Goal: Complete application form

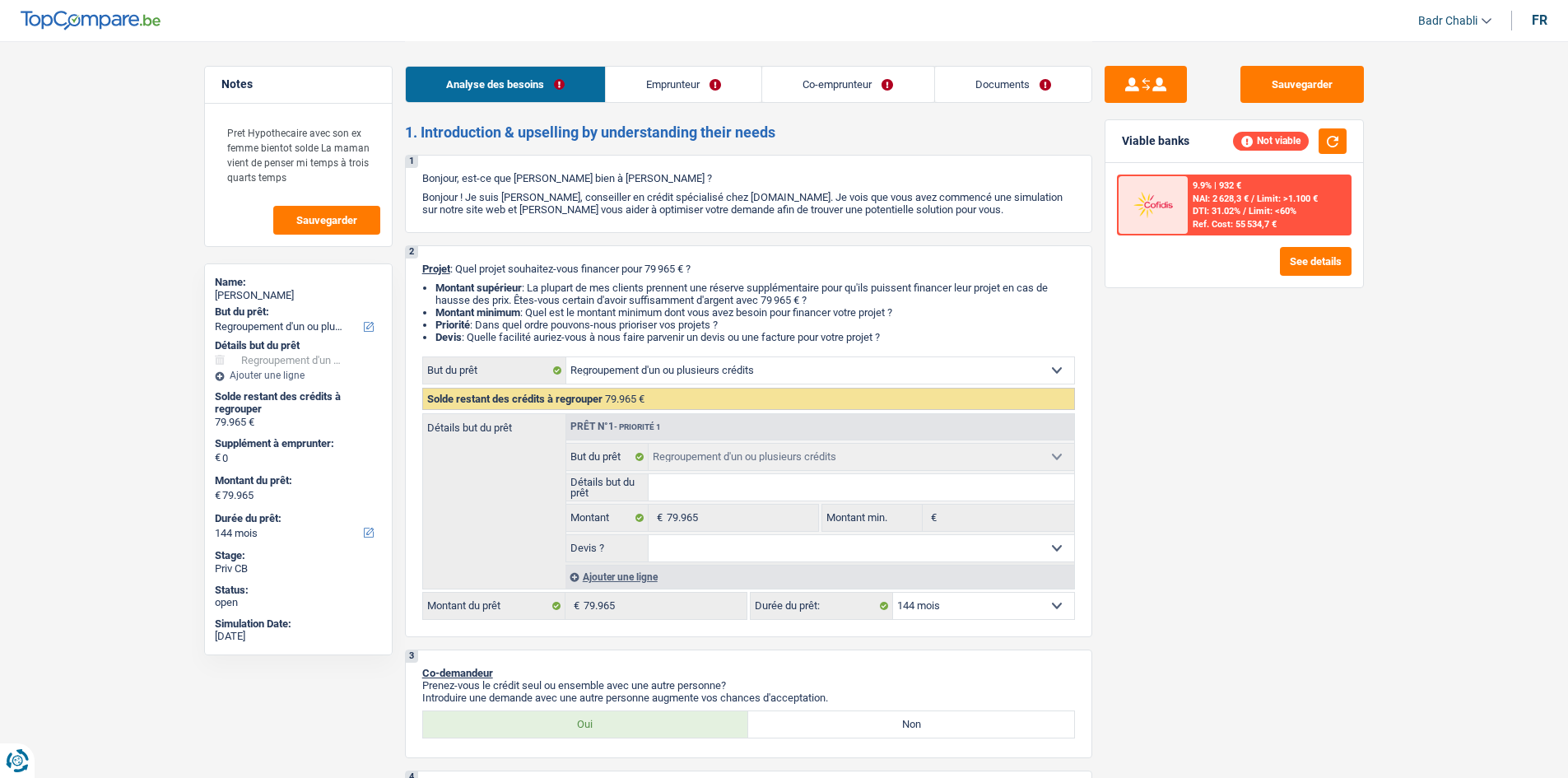
select select "refinancing"
select select "144"
select select "refinancing"
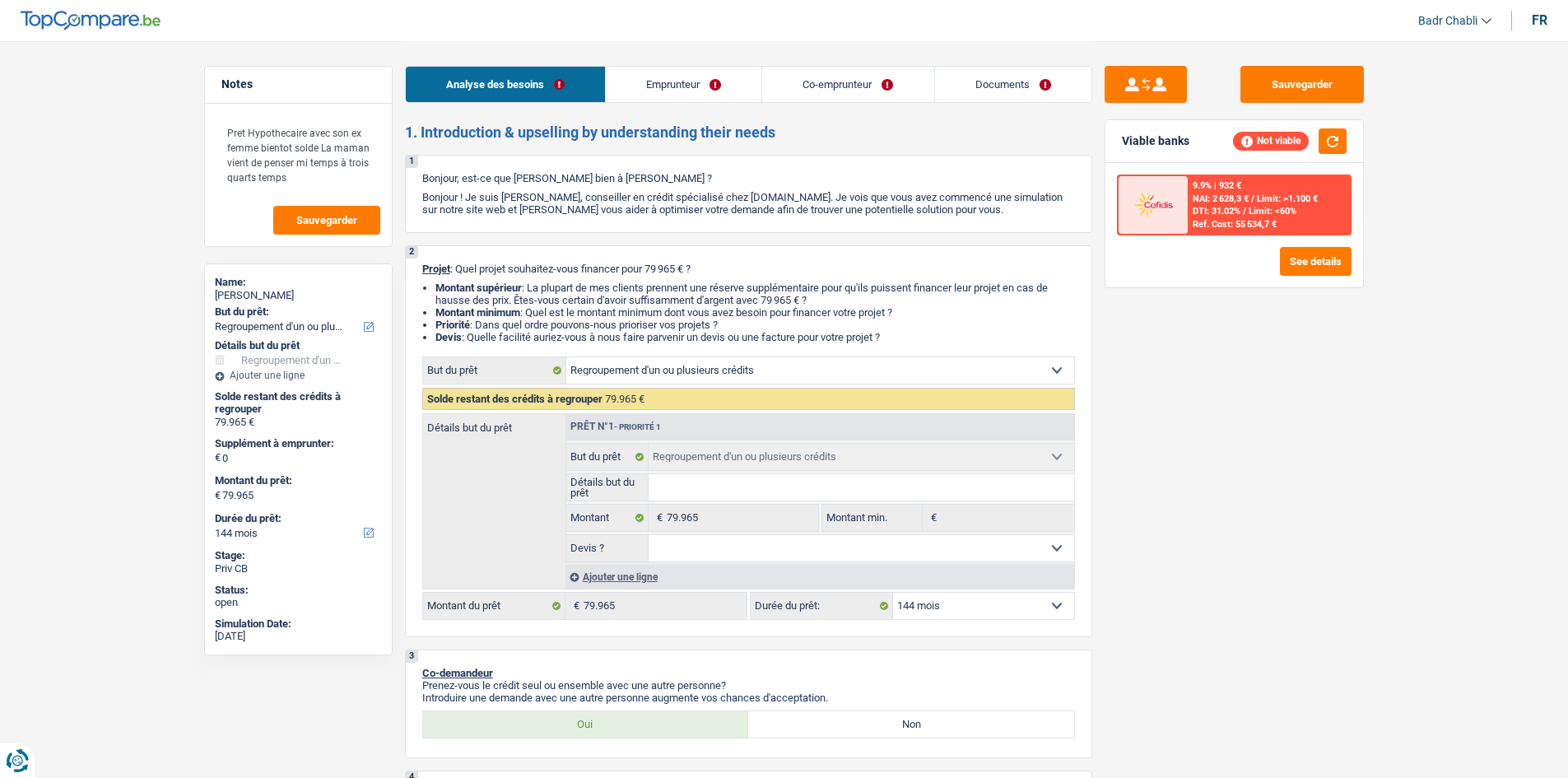
select select "144"
select select "publicEmployee"
select select "netSalary"
select select "mealVouchers"
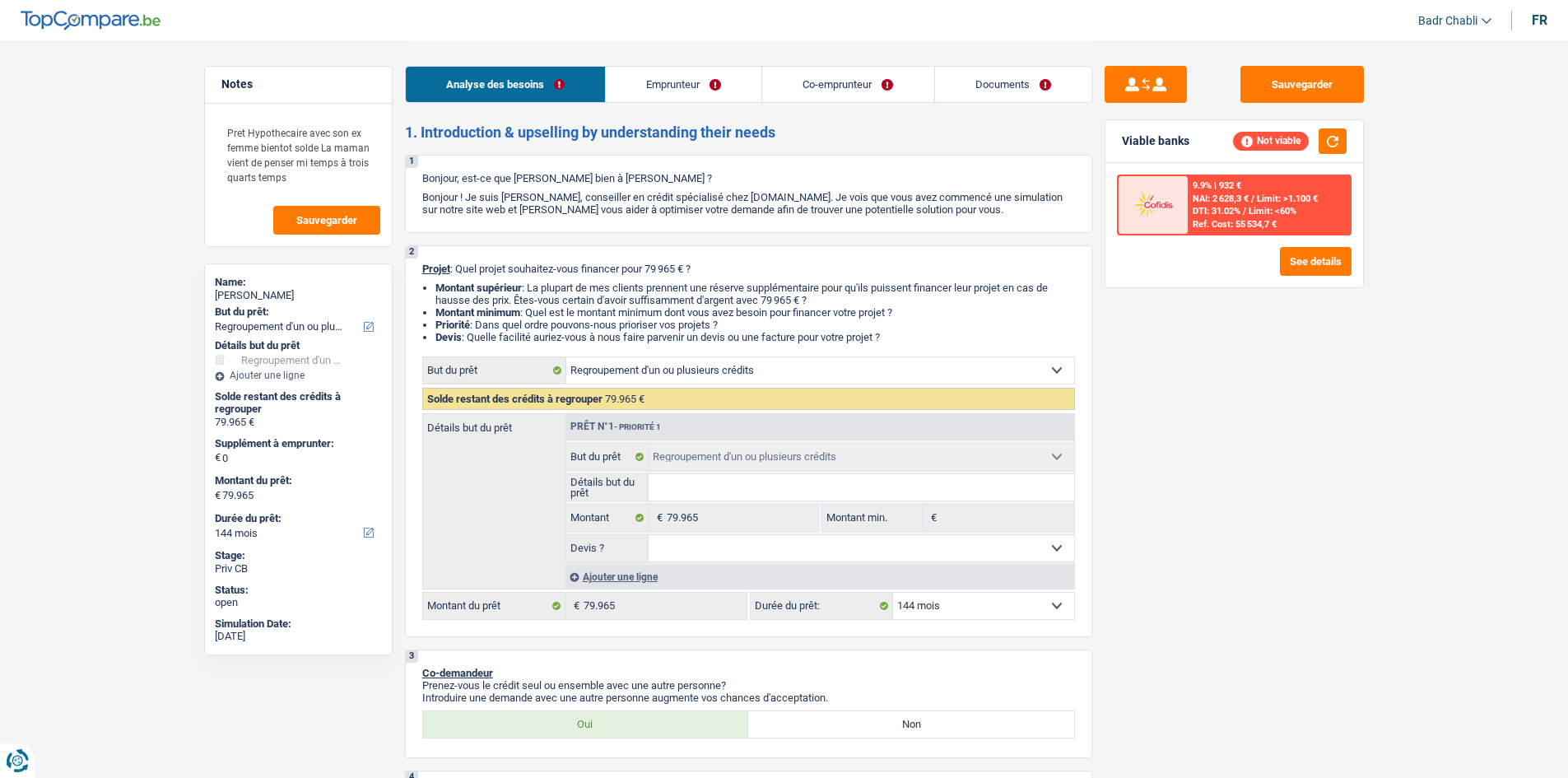
select select "netSalary"
select select "mealVouchers"
select select "liveWithParents"
select select "creditConsolidation"
select select "96"
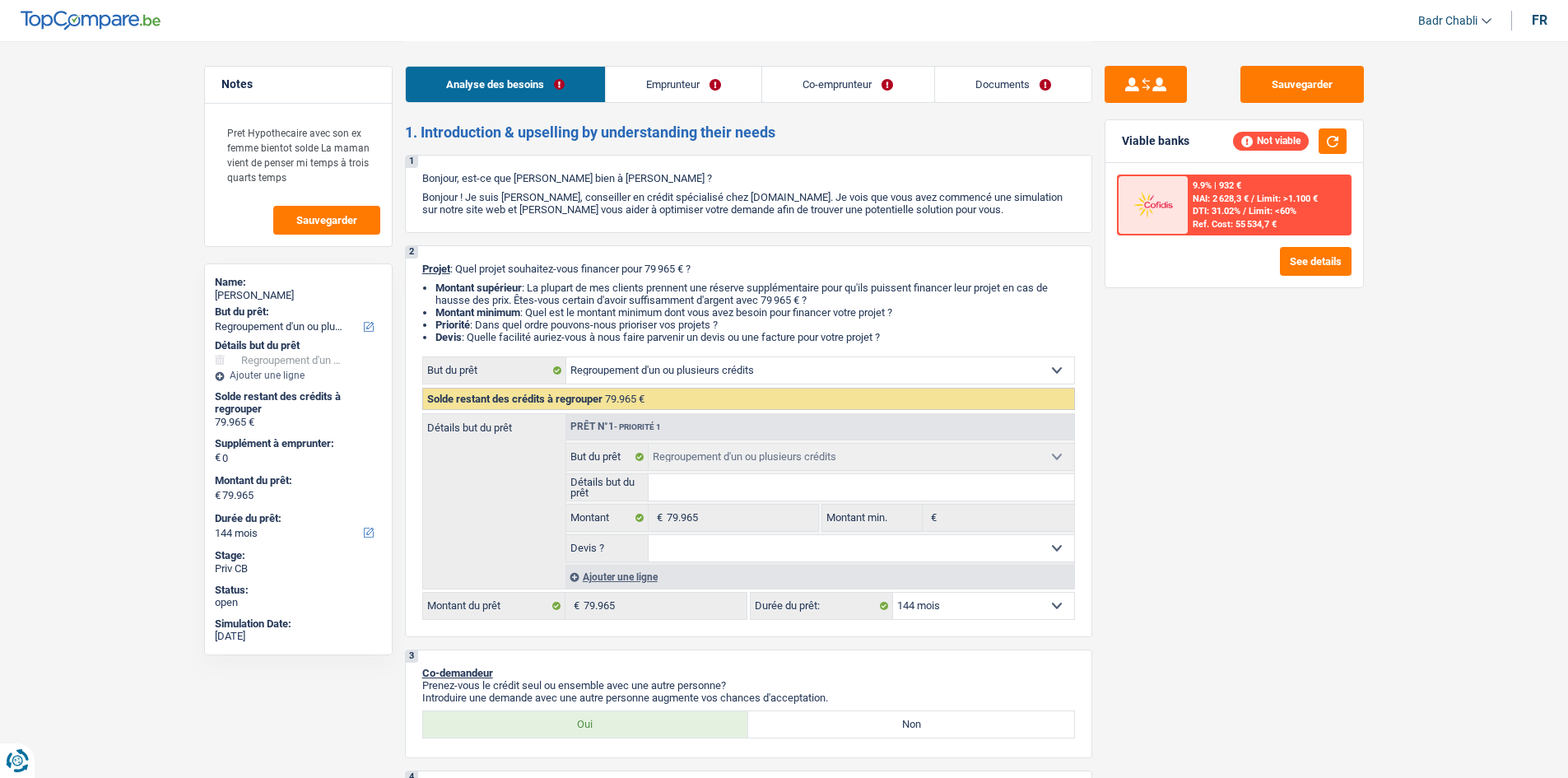
select select "refinancing"
select select "144"
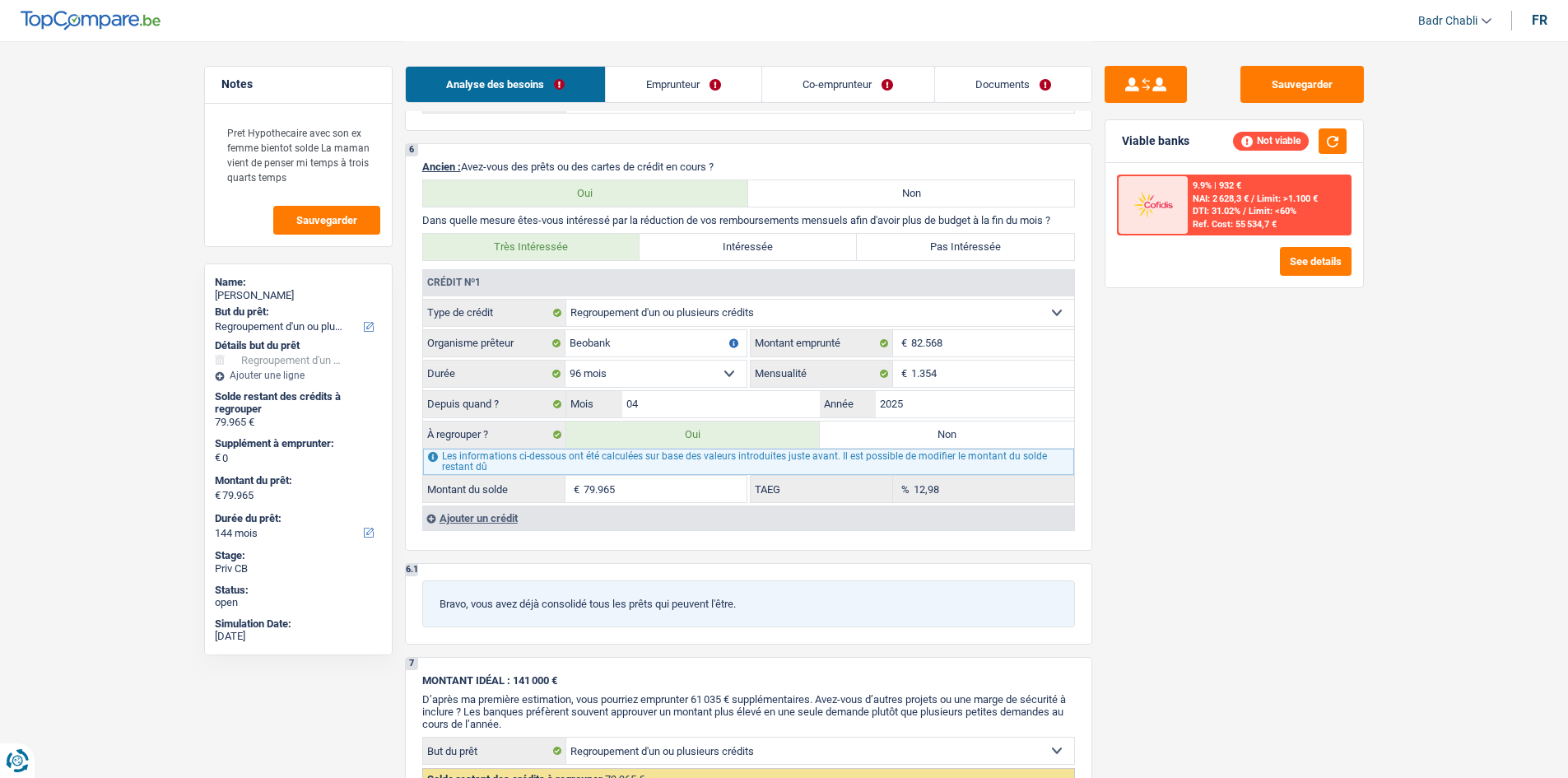
scroll to position [1235, 0]
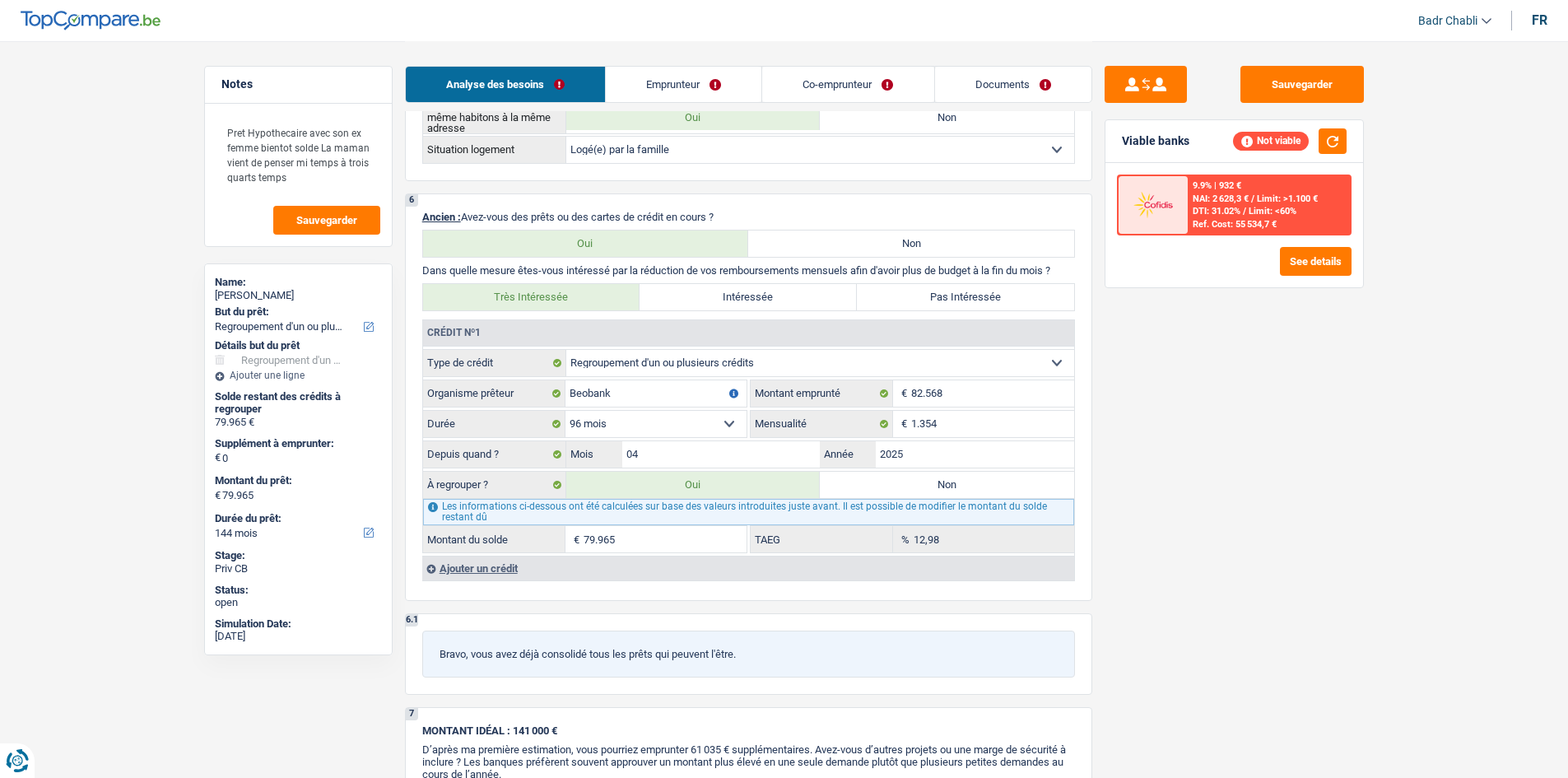
click at [699, 78] on link "Emprunteur" at bounding box center [683, 84] width 156 height 36
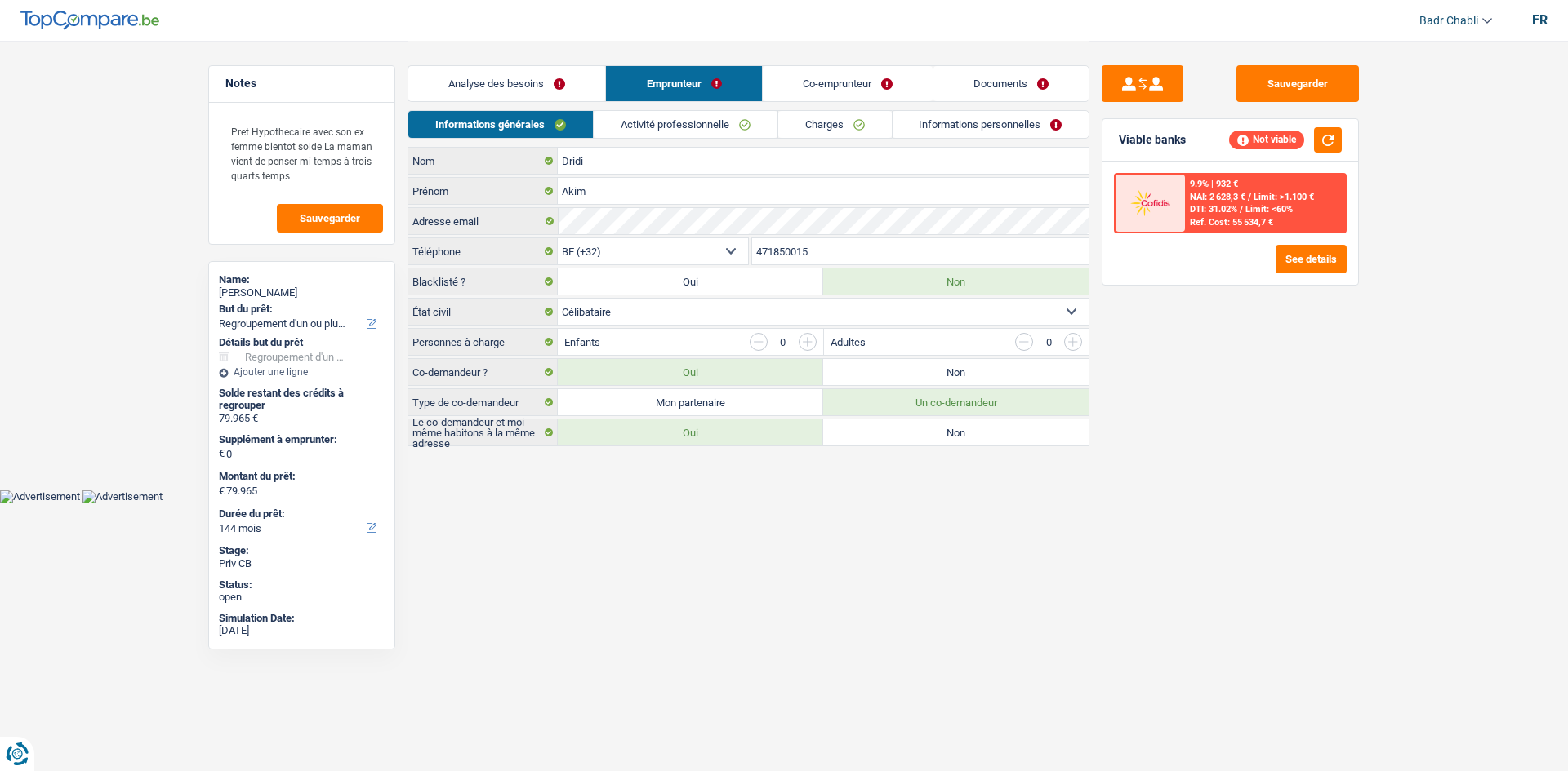
click at [693, 119] on link "Activité professionnelle" at bounding box center [686, 124] width 184 height 27
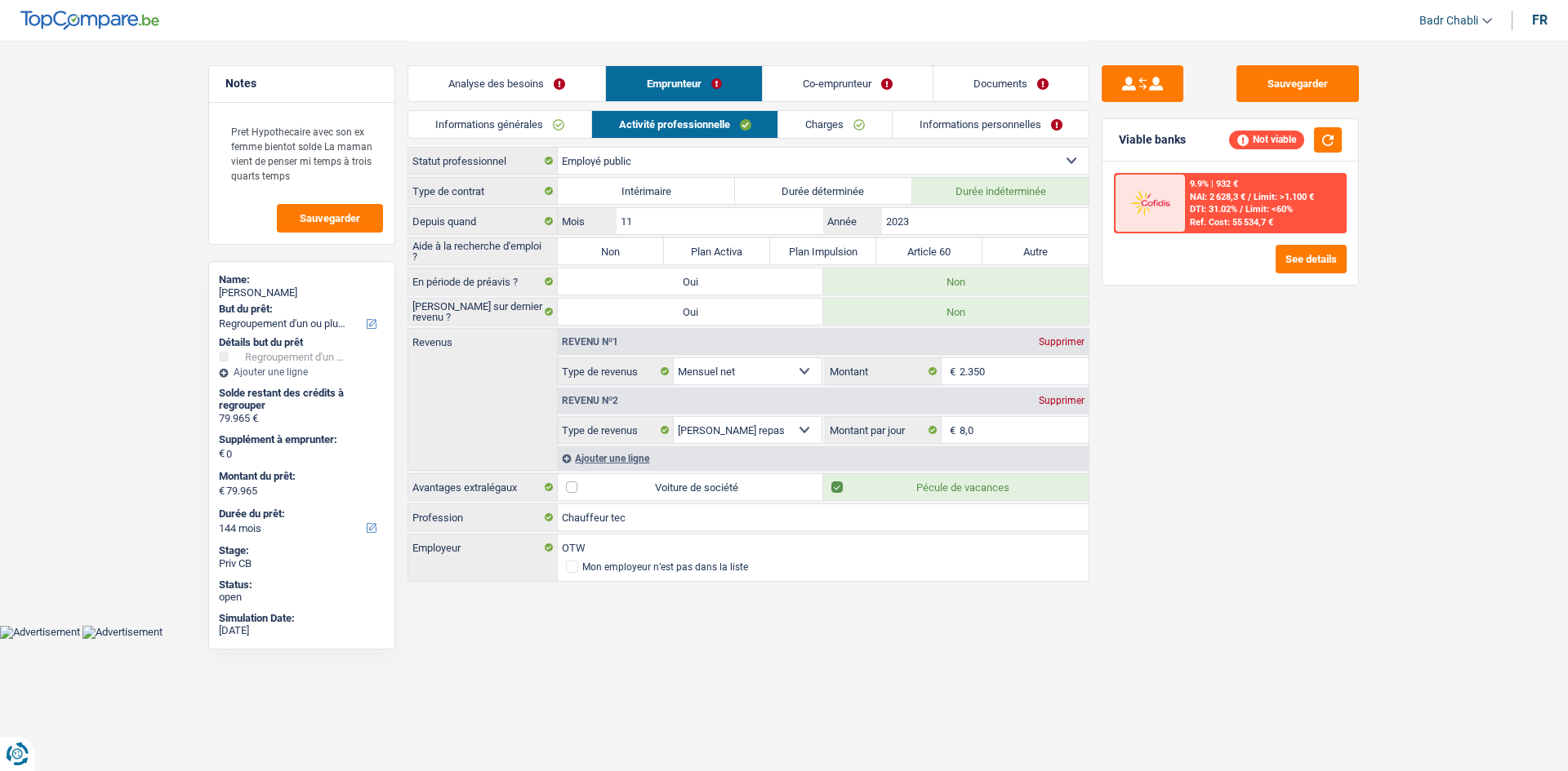
click at [842, 126] on link "Charges" at bounding box center [834, 124] width 113 height 27
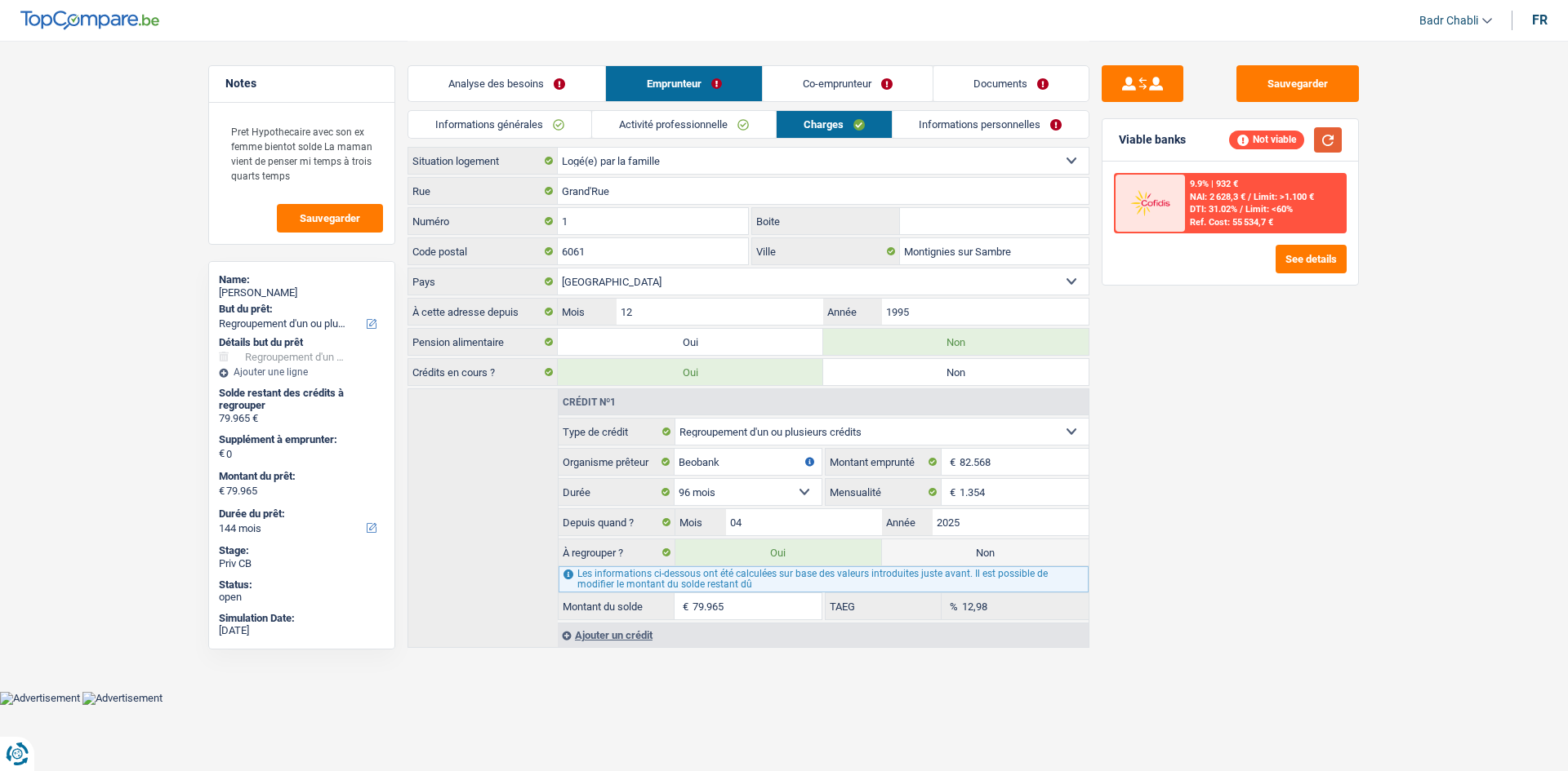
click at [1320, 140] on button "button" at bounding box center [1328, 140] width 28 height 26
click at [976, 556] on label "Non" at bounding box center [985, 552] width 207 height 27
click at [976, 556] on input "Non" at bounding box center [985, 552] width 207 height 27
radio input "true"
select select
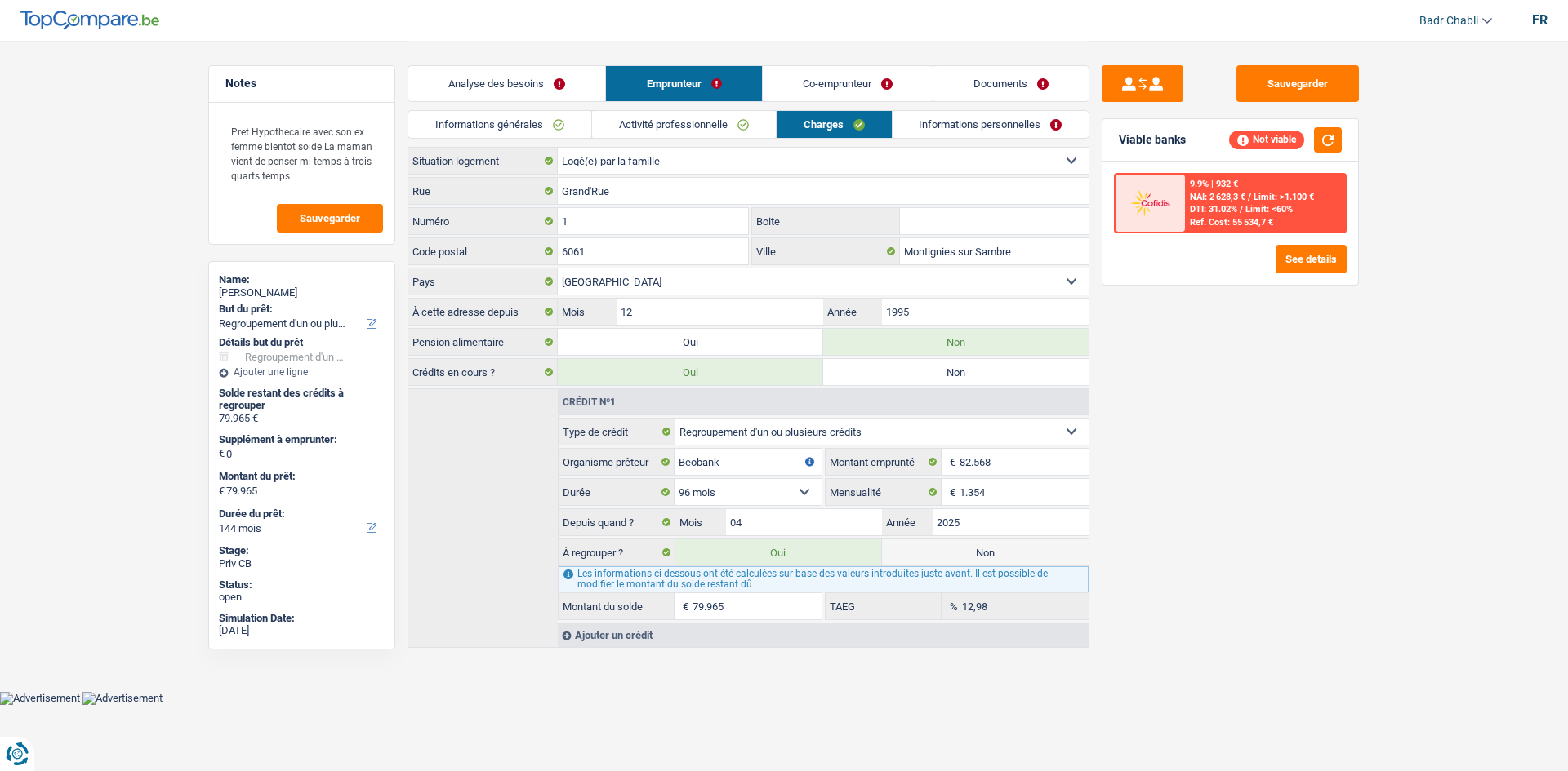
select select "24"
radio input "false"
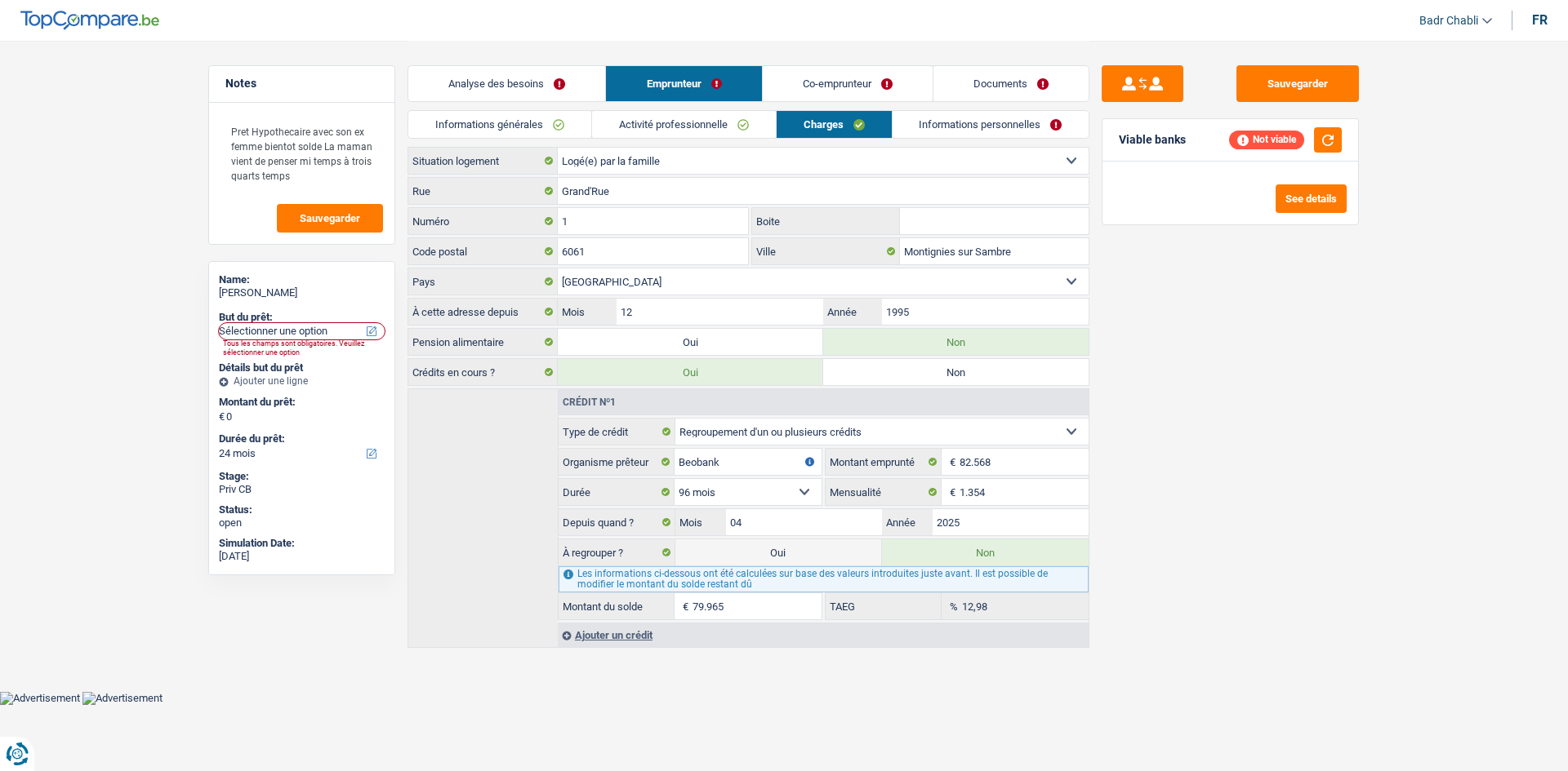
click at [671, 127] on link "Activité professionnelle" at bounding box center [684, 124] width 184 height 27
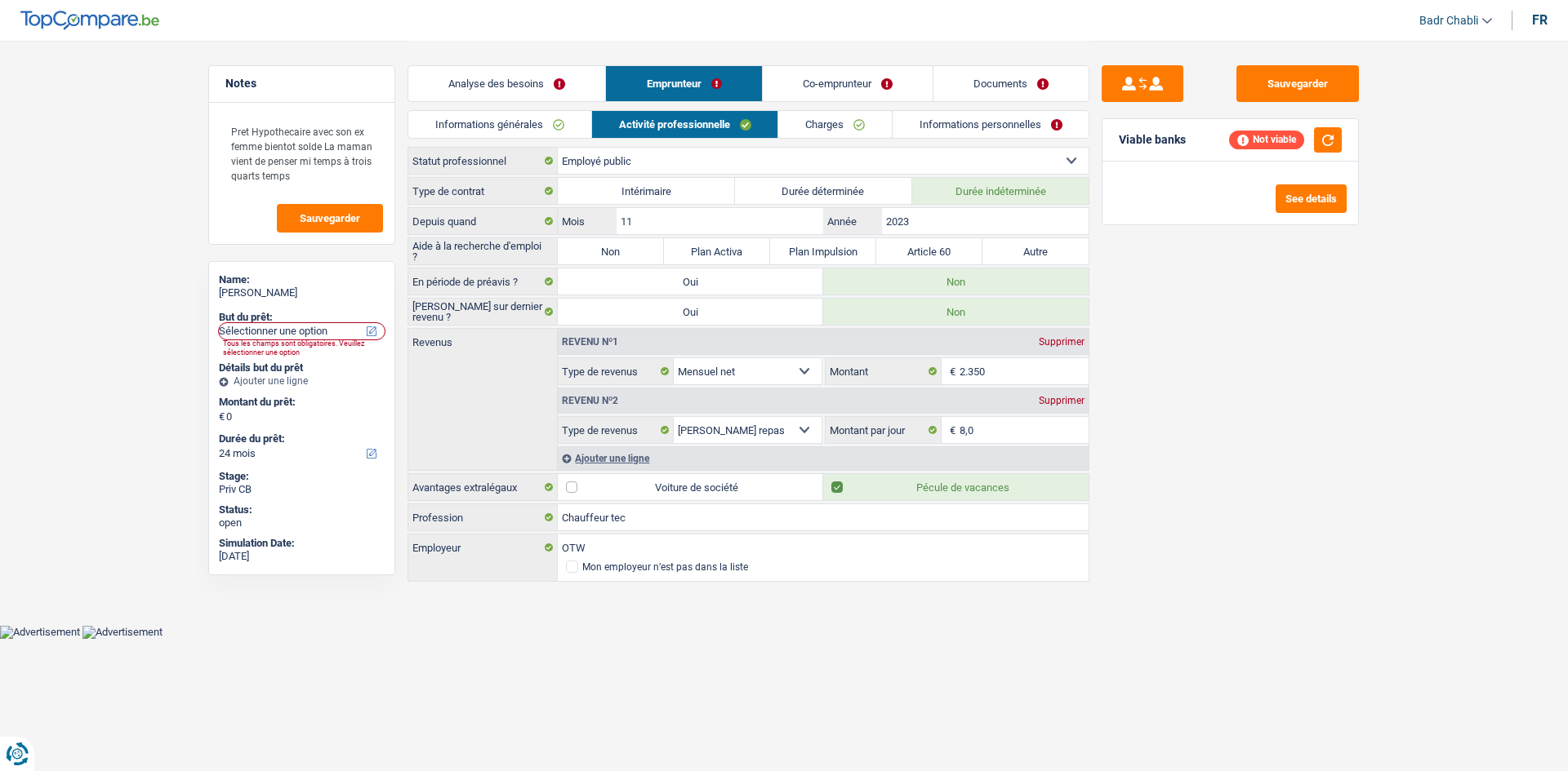
click at [598, 247] on label "Non" at bounding box center [611, 251] width 106 height 27
click at [598, 247] on input "Non" at bounding box center [611, 251] width 106 height 27
radio input "true"
click at [842, 97] on link "Co-emprunteur" at bounding box center [847, 84] width 169 height 35
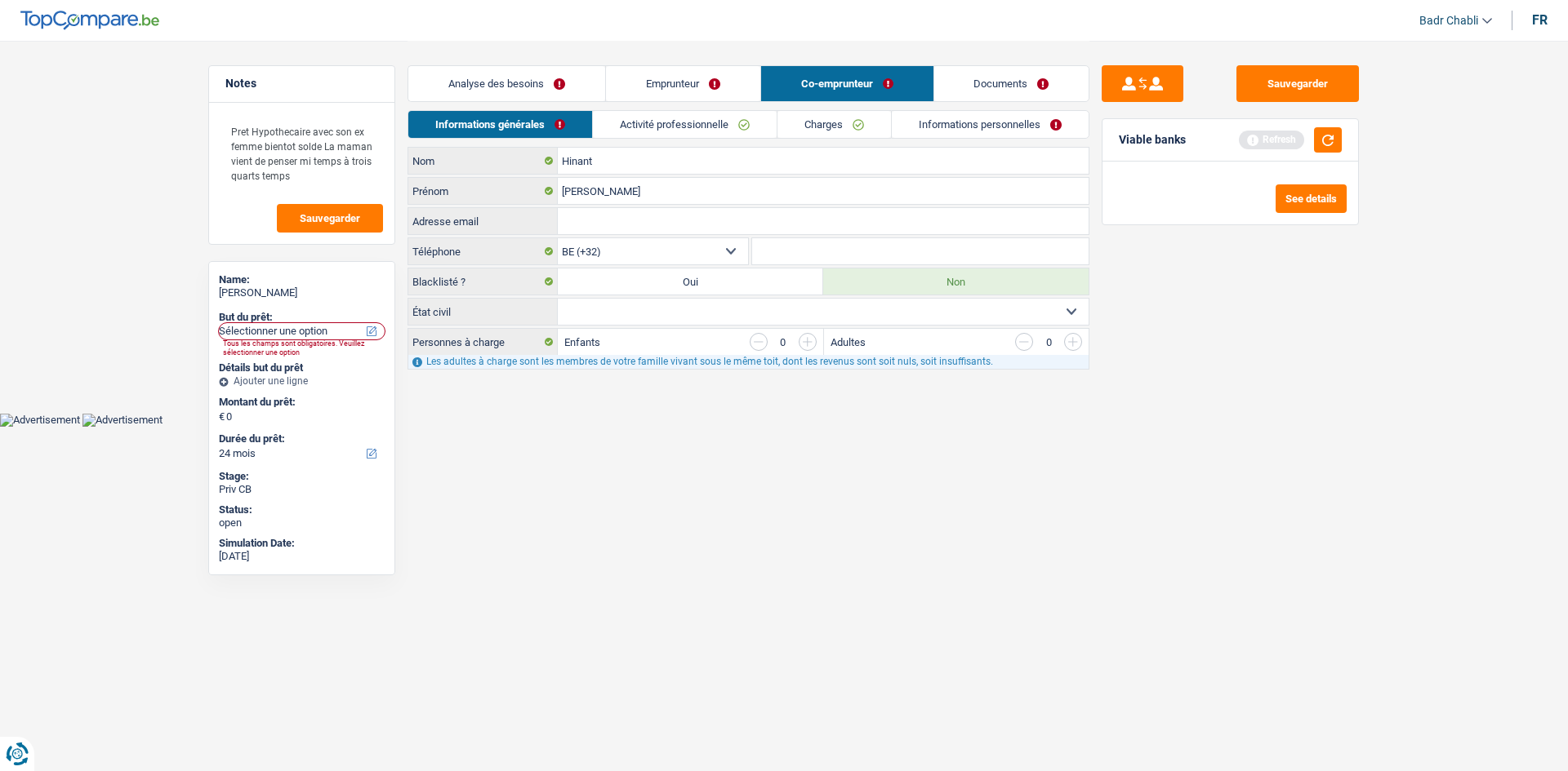
click at [728, 122] on link "Activité professionnelle" at bounding box center [685, 124] width 184 height 27
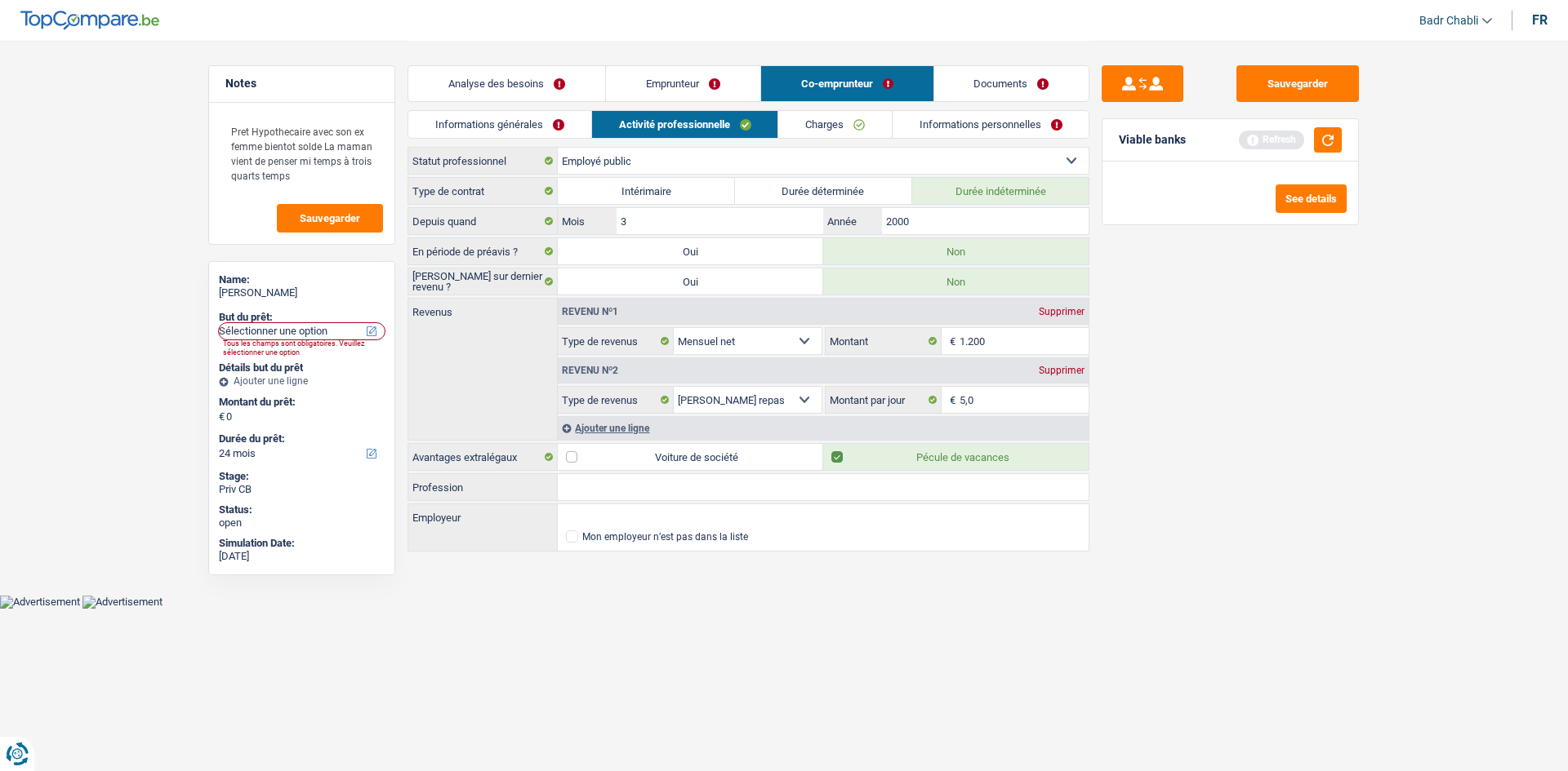
click at [693, 89] on link "Emprunteur" at bounding box center [683, 84] width 155 height 35
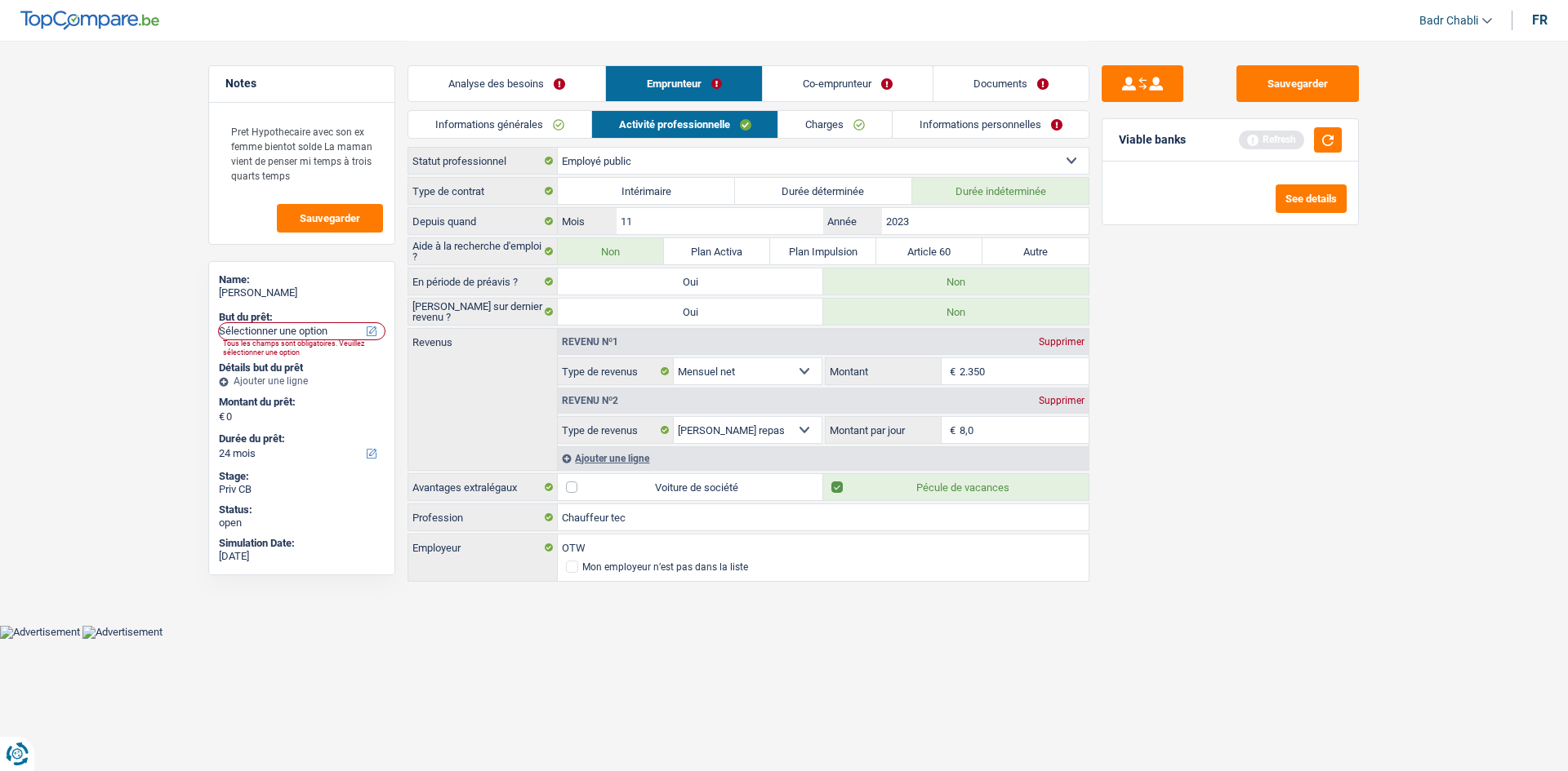
click at [851, 126] on link "Charges" at bounding box center [834, 124] width 113 height 27
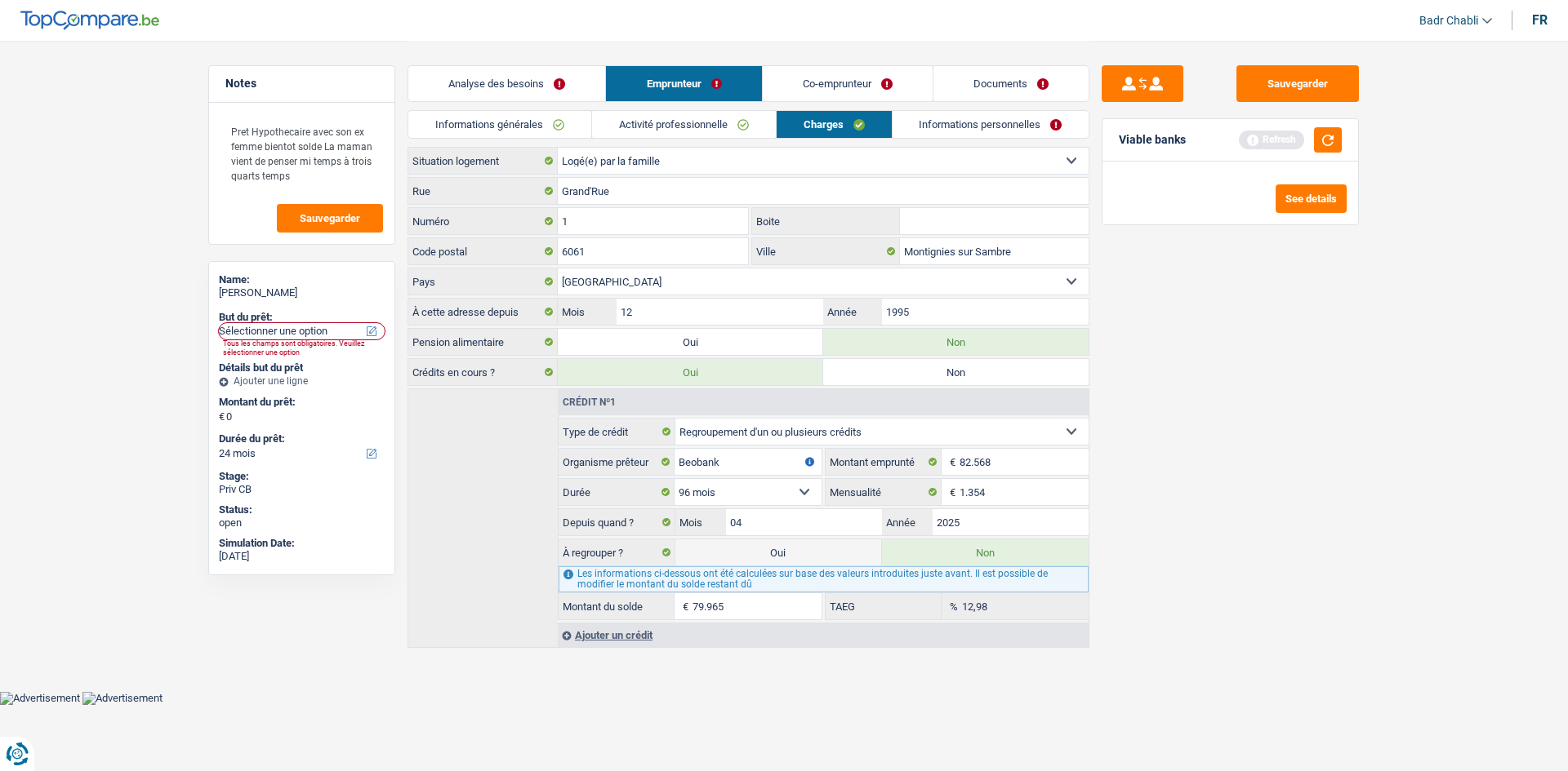
click at [694, 117] on link "Activité professionnelle" at bounding box center [684, 124] width 184 height 27
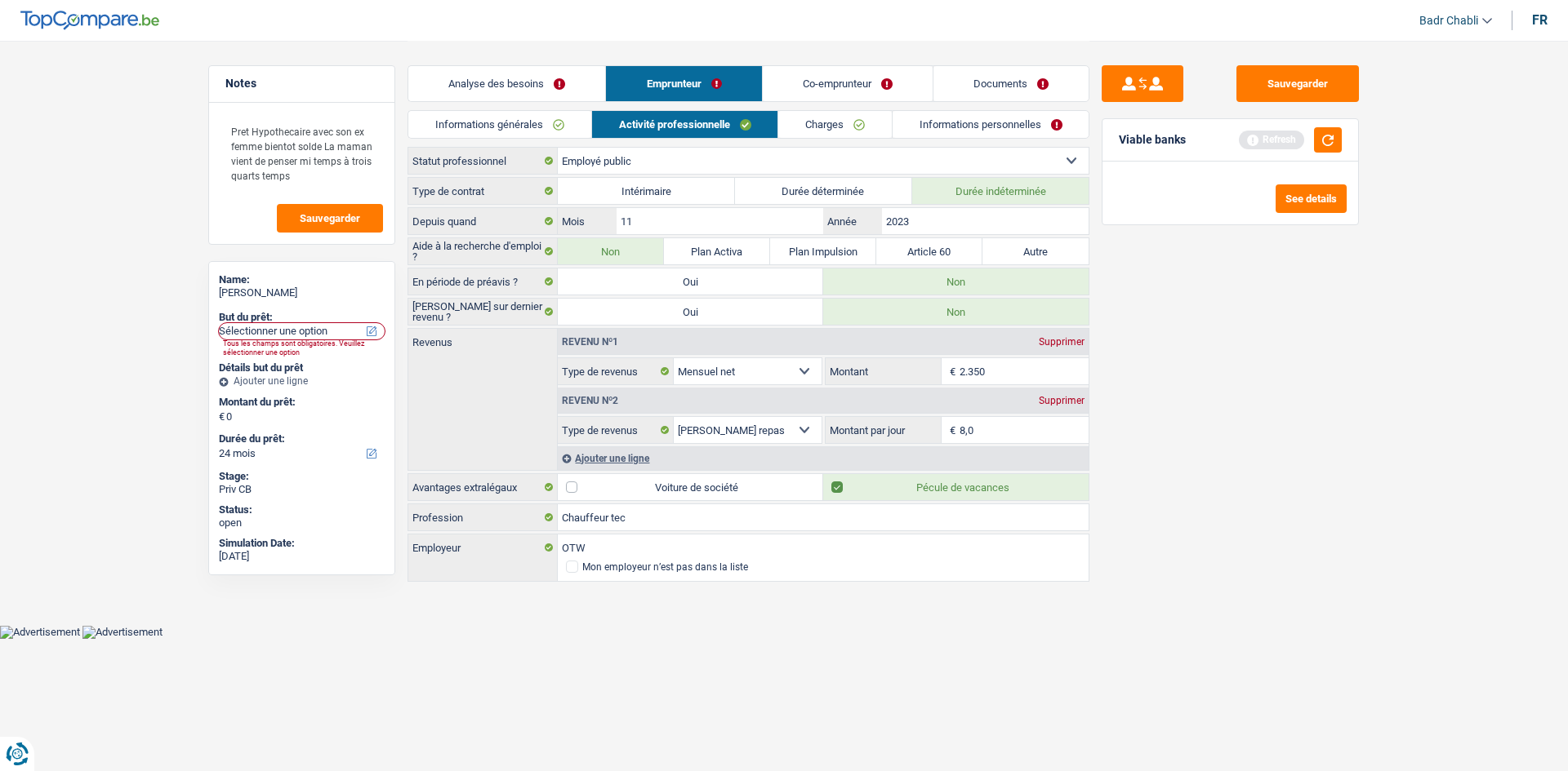
click at [891, 81] on link "Co-emprunteur" at bounding box center [847, 84] width 169 height 35
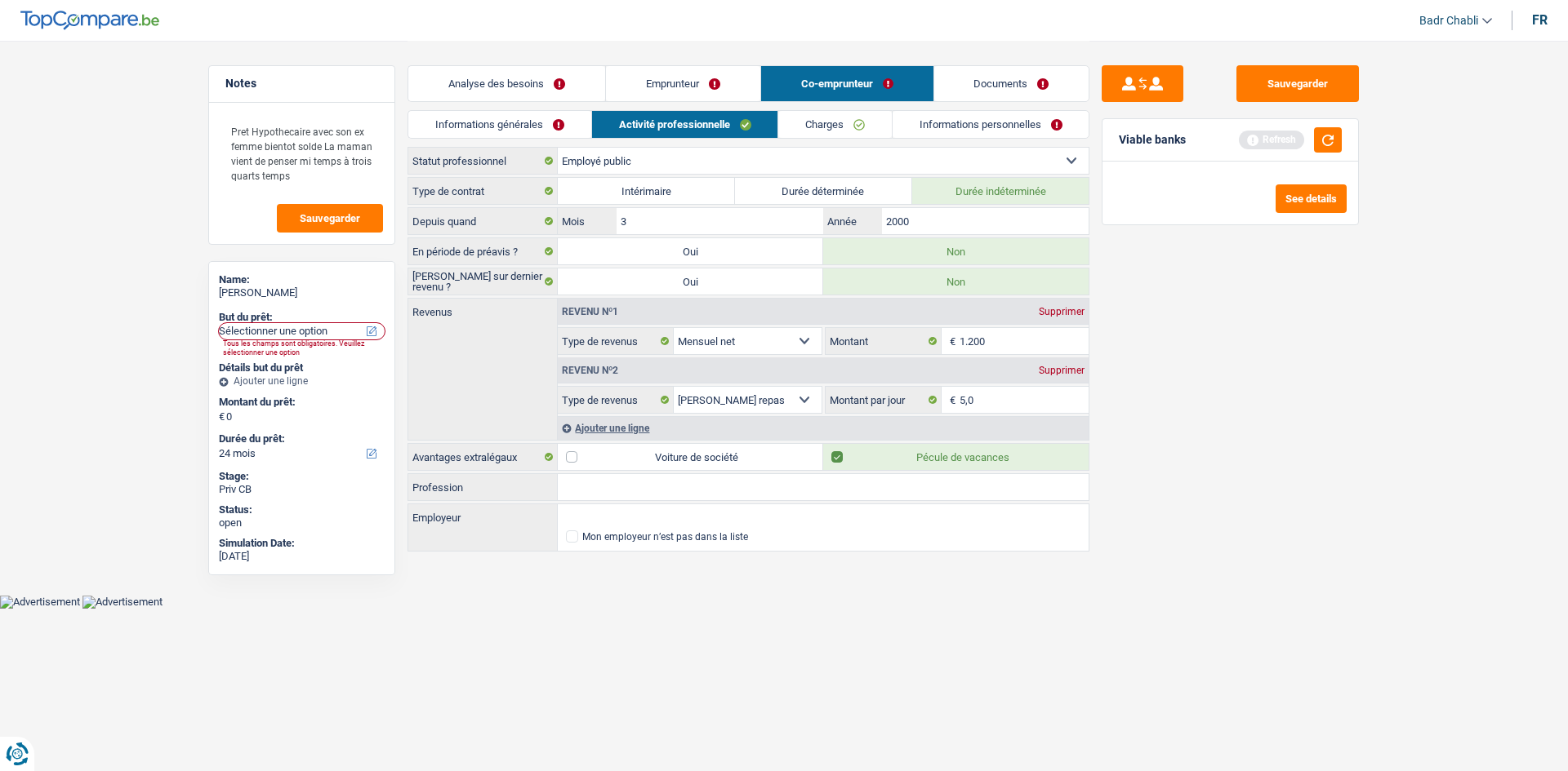
click at [545, 89] on link "Analyse des besoins" at bounding box center [506, 84] width 197 height 35
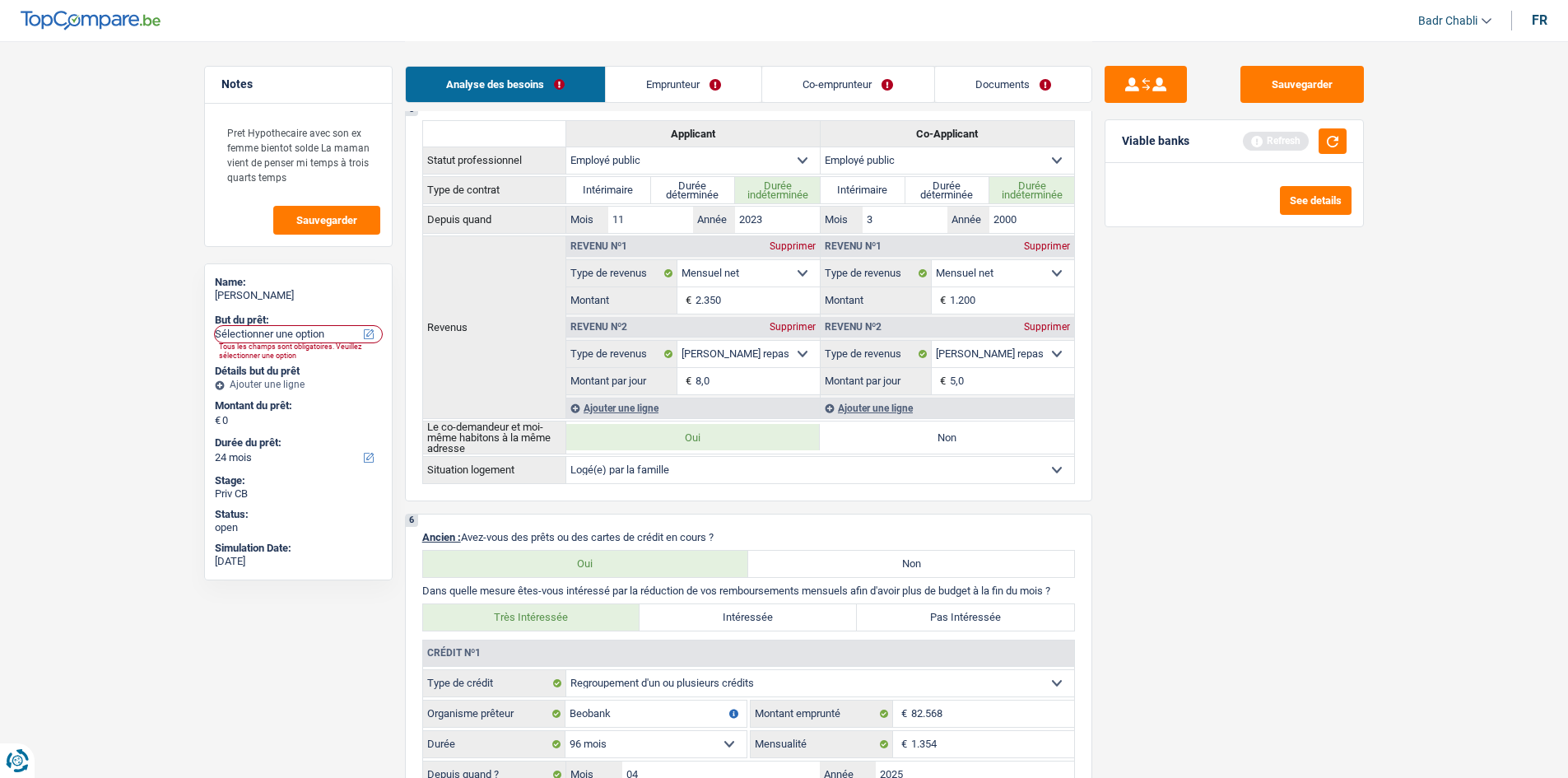
scroll to position [1071, 0]
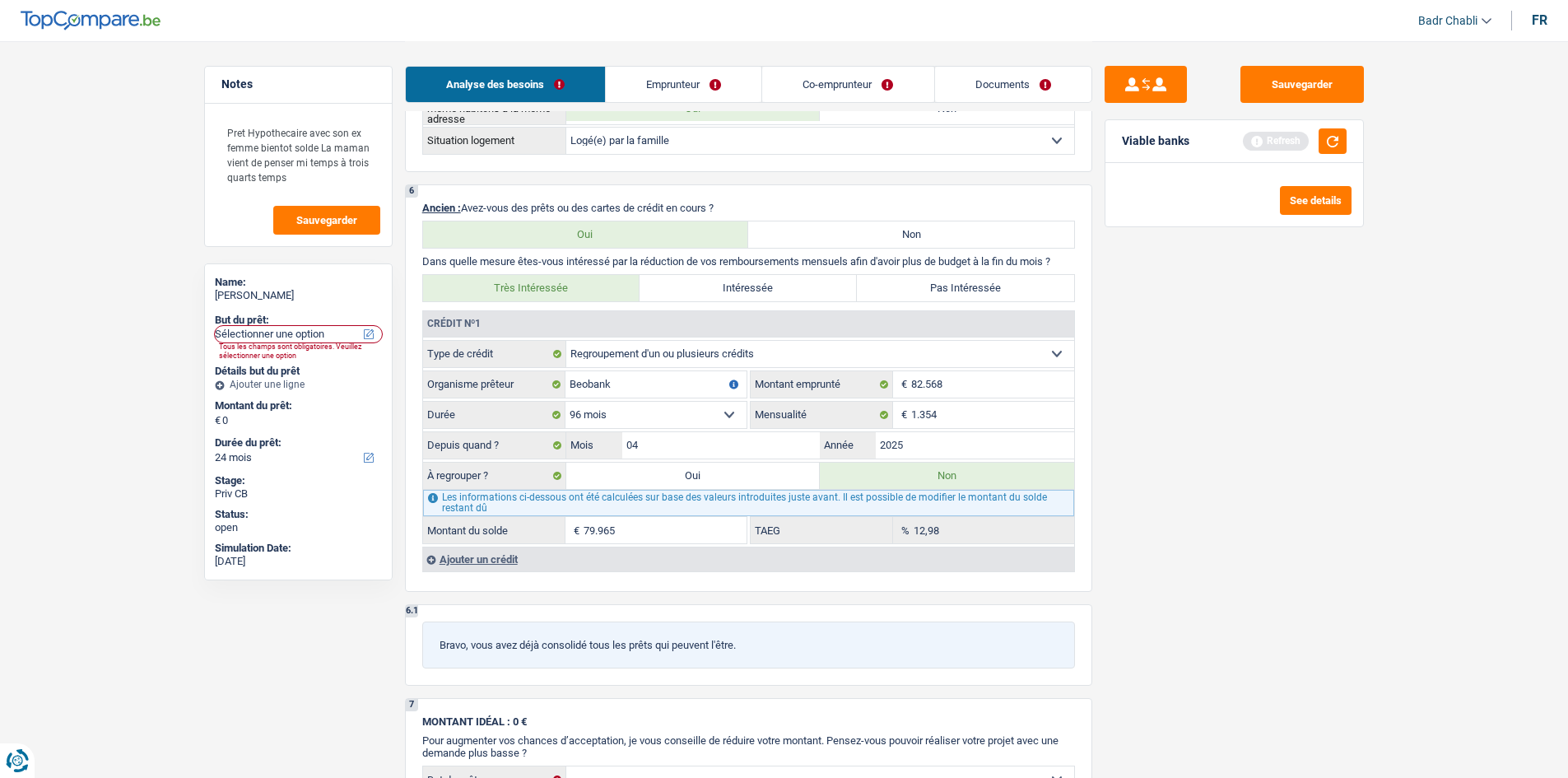
click at [724, 477] on label "Oui" at bounding box center [693, 476] width 254 height 27
click at [724, 477] on input "Oui" at bounding box center [693, 476] width 254 height 27
radio input "true"
radio input "false"
type input "79.965"
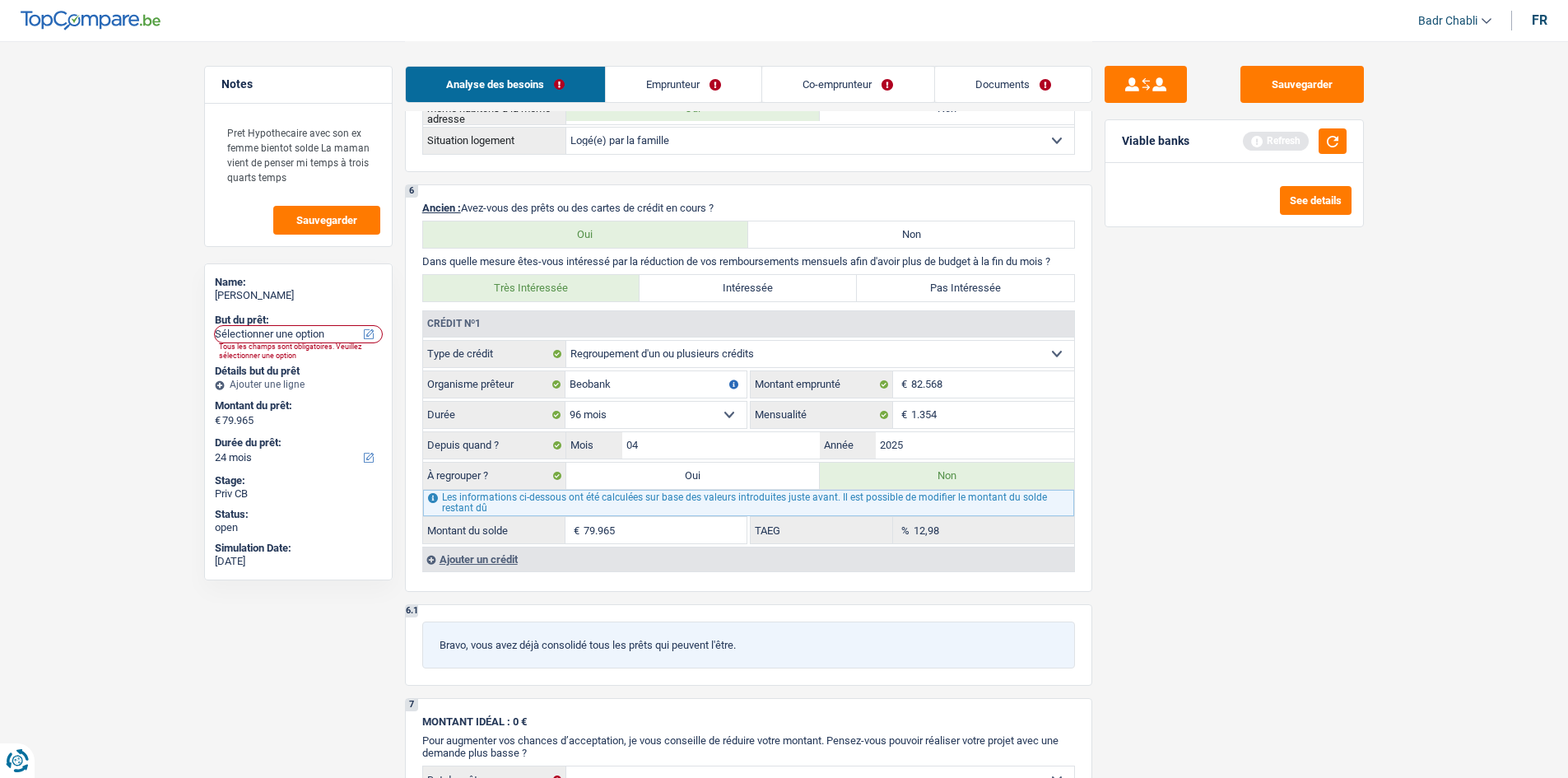
select select "refinancing"
select select "144"
select select "refinancing"
select select "144"
select select "refinancing"
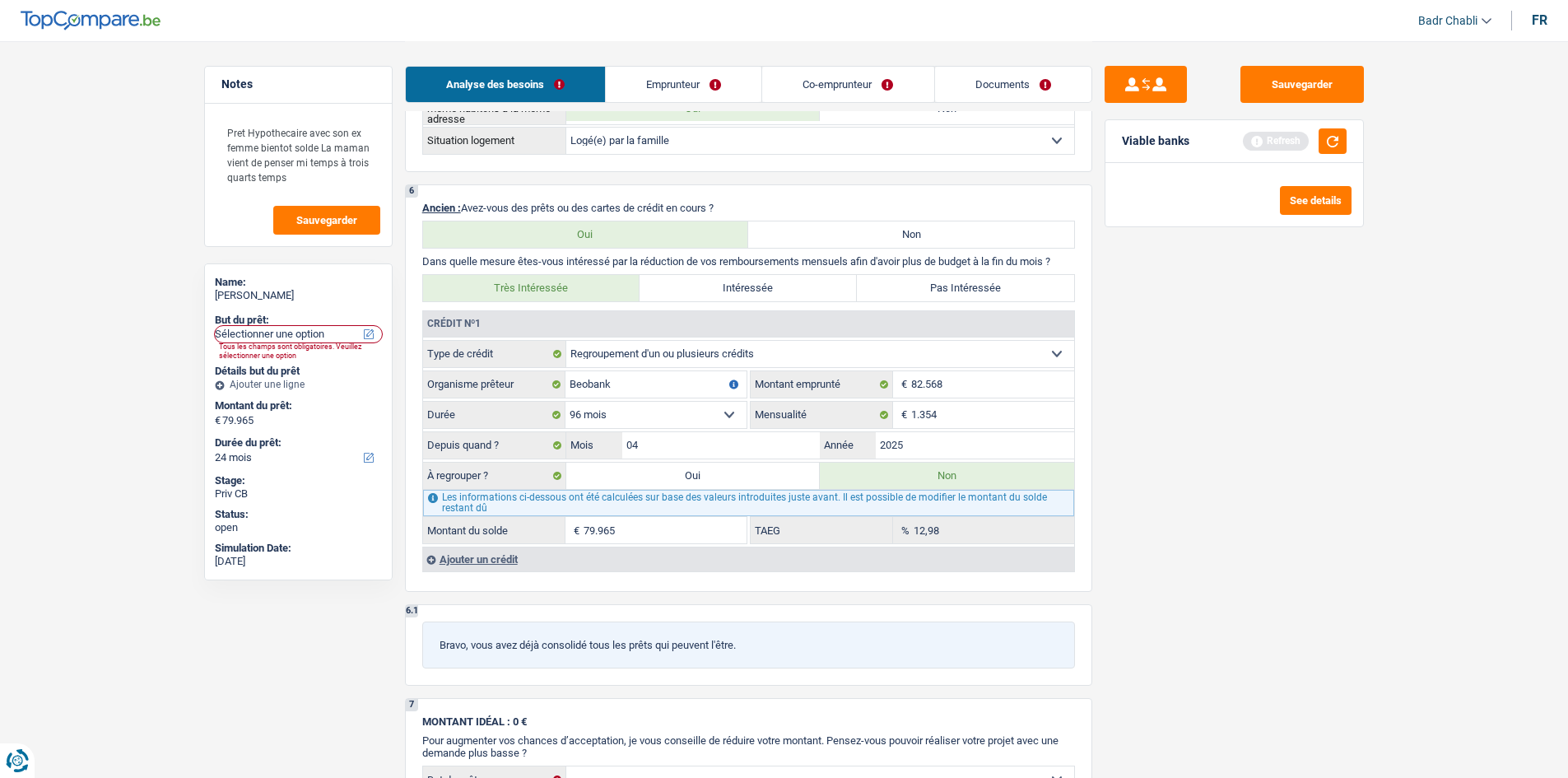
select select "144"
select select "refinancing"
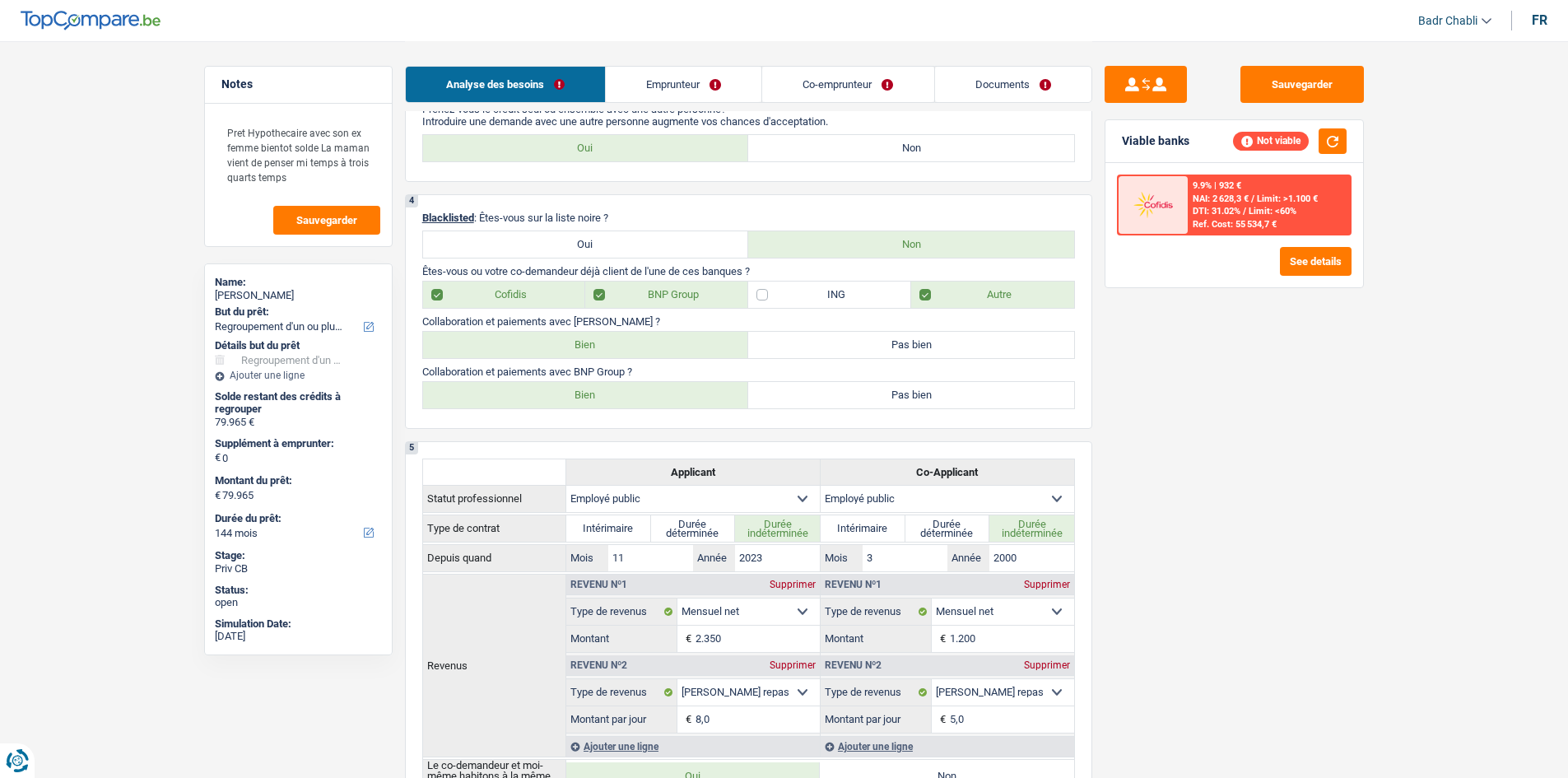
scroll to position [165, 0]
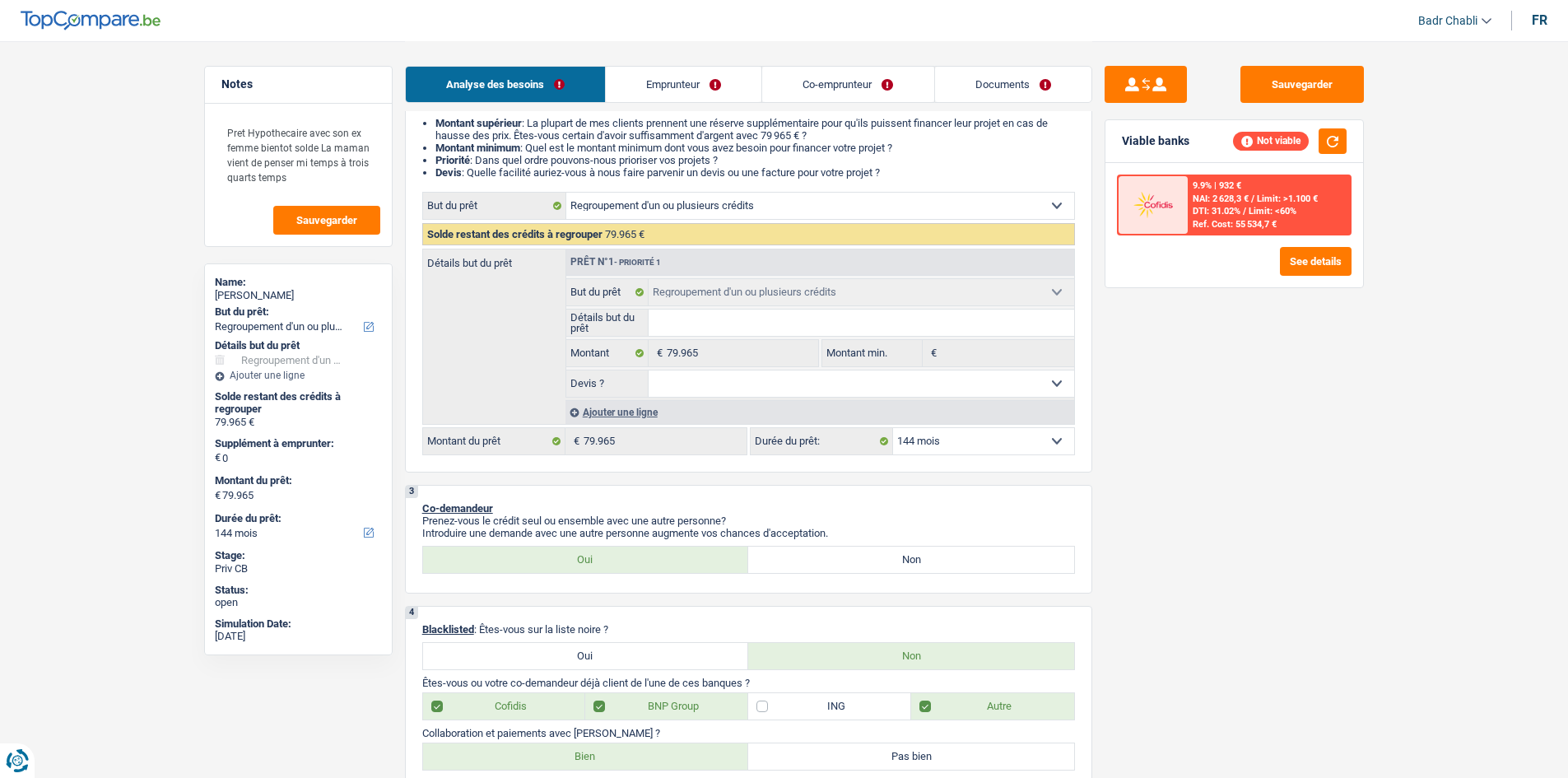
click at [933, 453] on select "12 mois 18 mois 24 mois 30 mois 36 mois 42 mois 48 mois 60 mois 72 mois 84 mois…" at bounding box center [983, 441] width 181 height 27
select select "120"
click at [893, 428] on select "12 mois 18 mois 24 mois 30 mois 36 mois 42 mois 48 mois 60 mois 72 mois 84 mois…" at bounding box center [983, 441] width 181 height 27
select select "120"
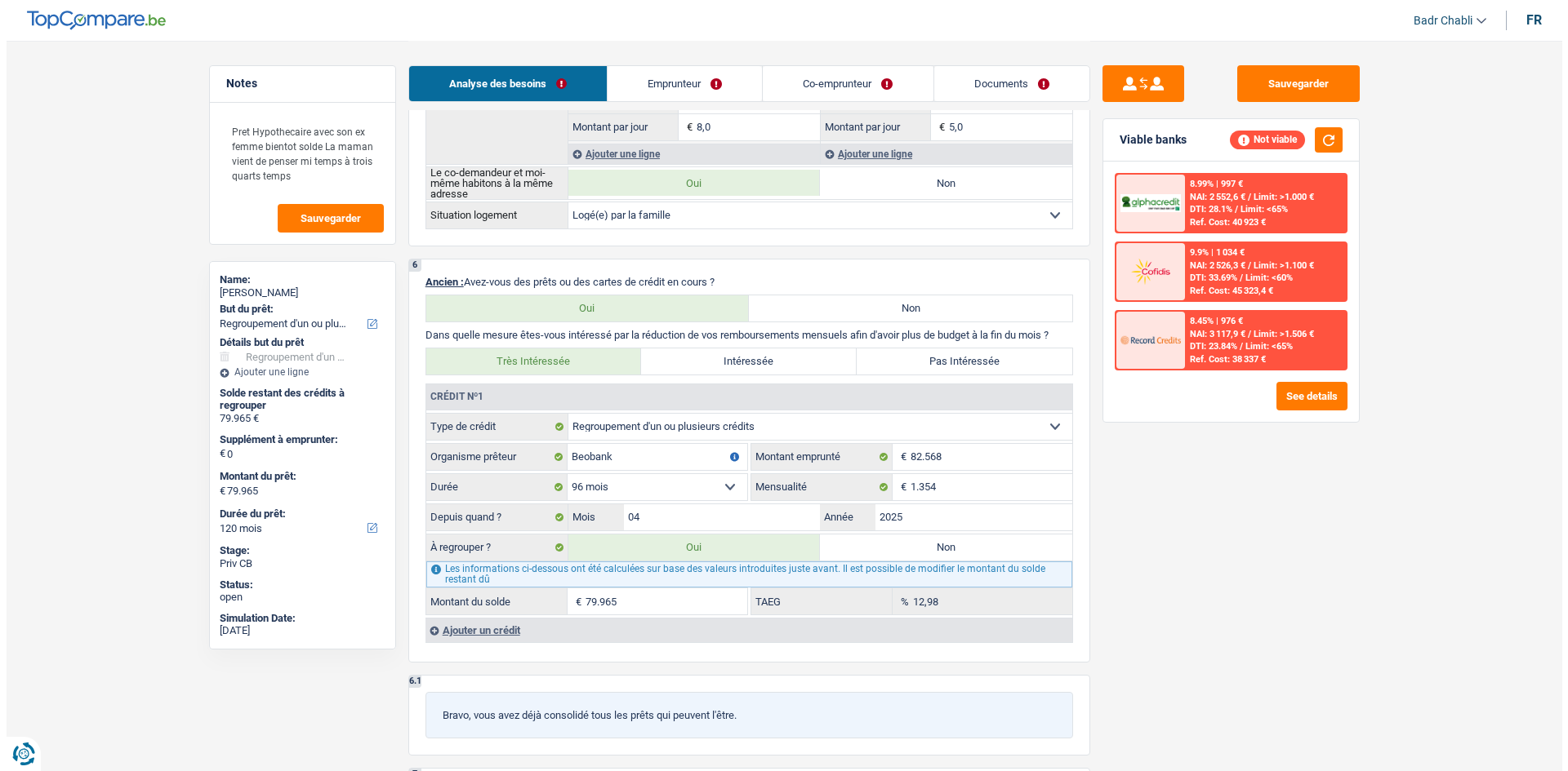
scroll to position [1224, 0]
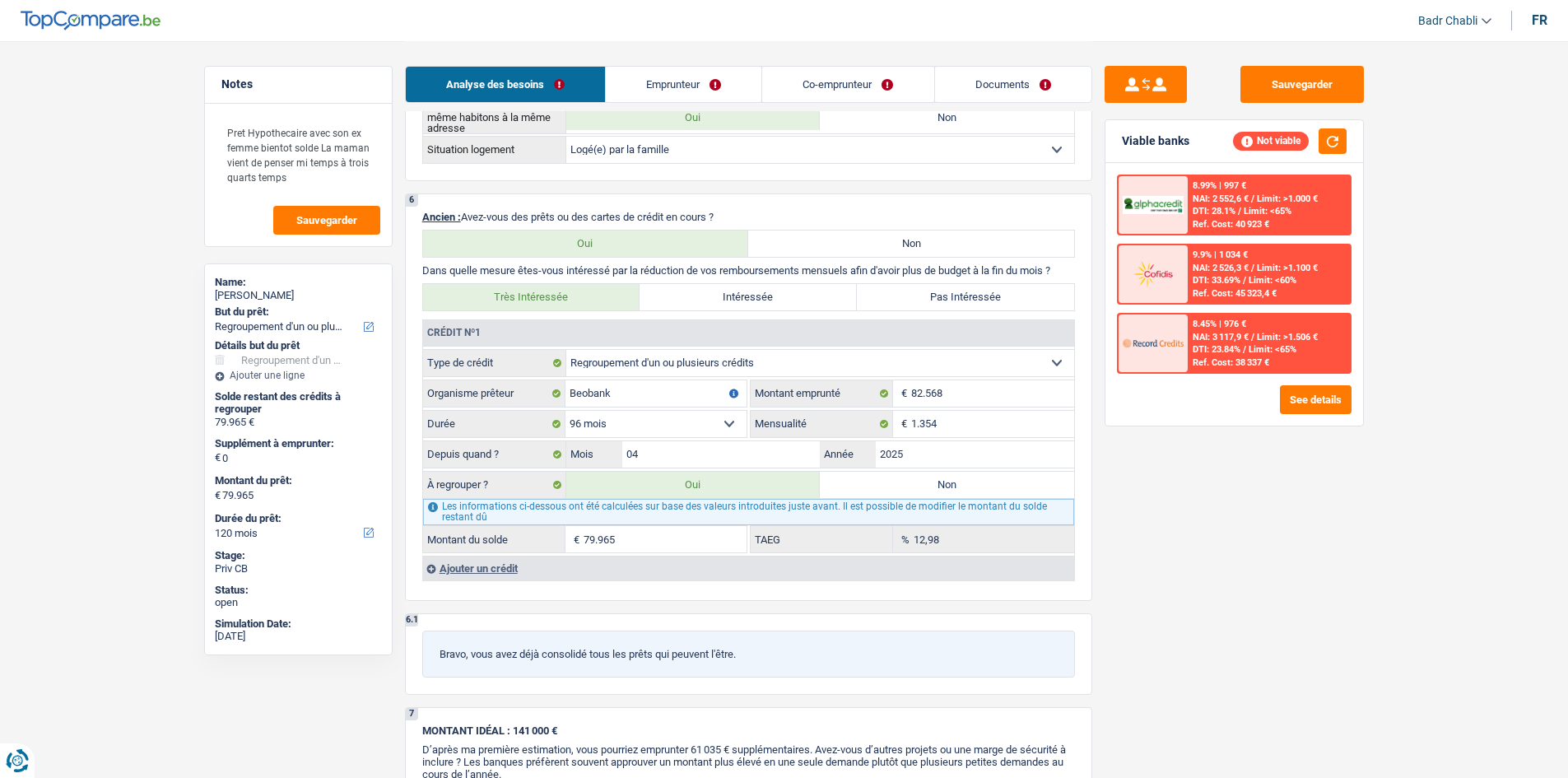
click at [1299, 543] on div "Sauvegarder Viable banks Not viable 8.99% | 997 € NAI: 2 552,6 € / Limit: >1.00…" at bounding box center [1234, 408] width 284 height 686
click at [1287, 399] on button "See details" at bounding box center [1316, 399] width 71 height 29
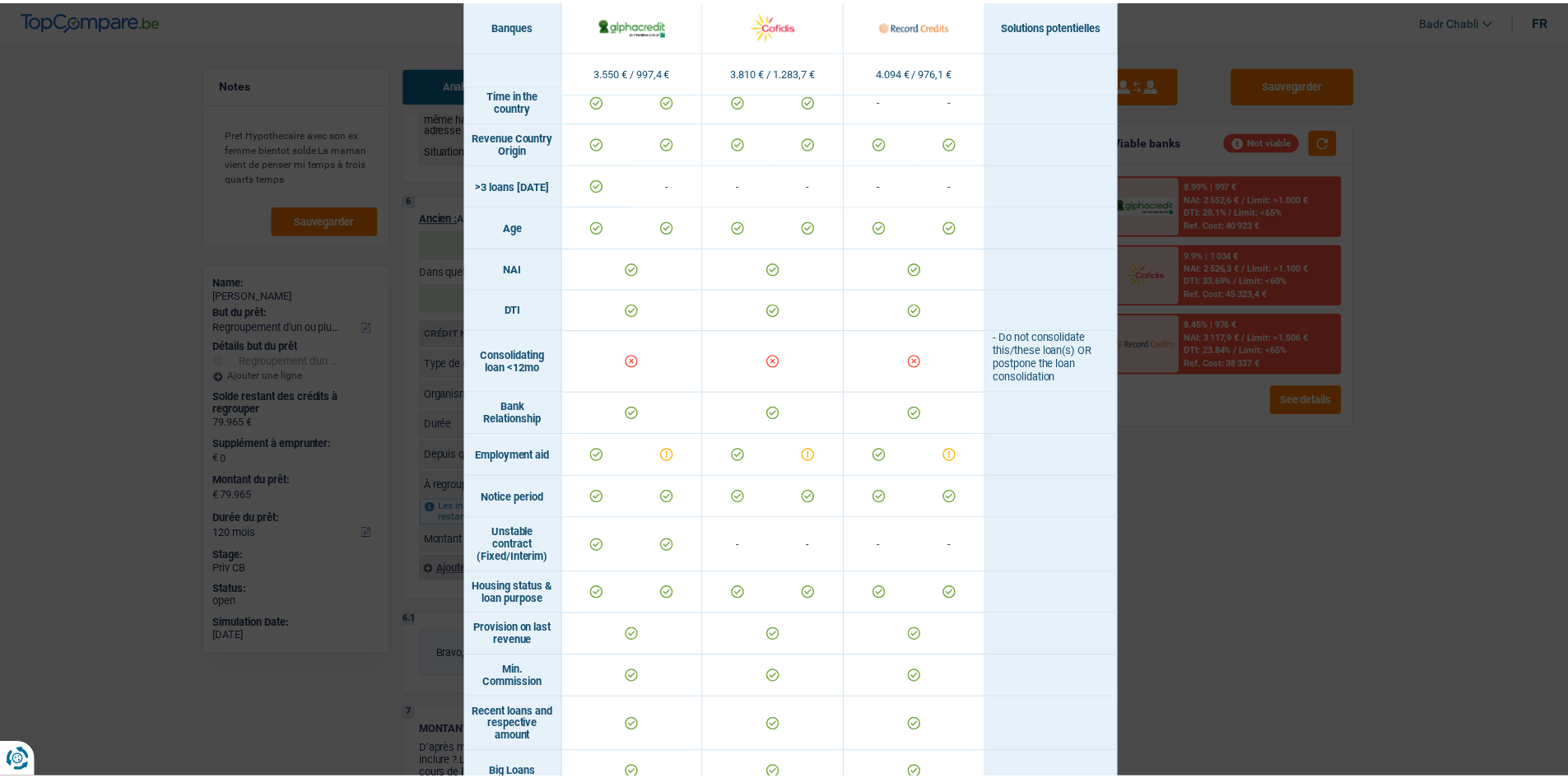
scroll to position [0, 0]
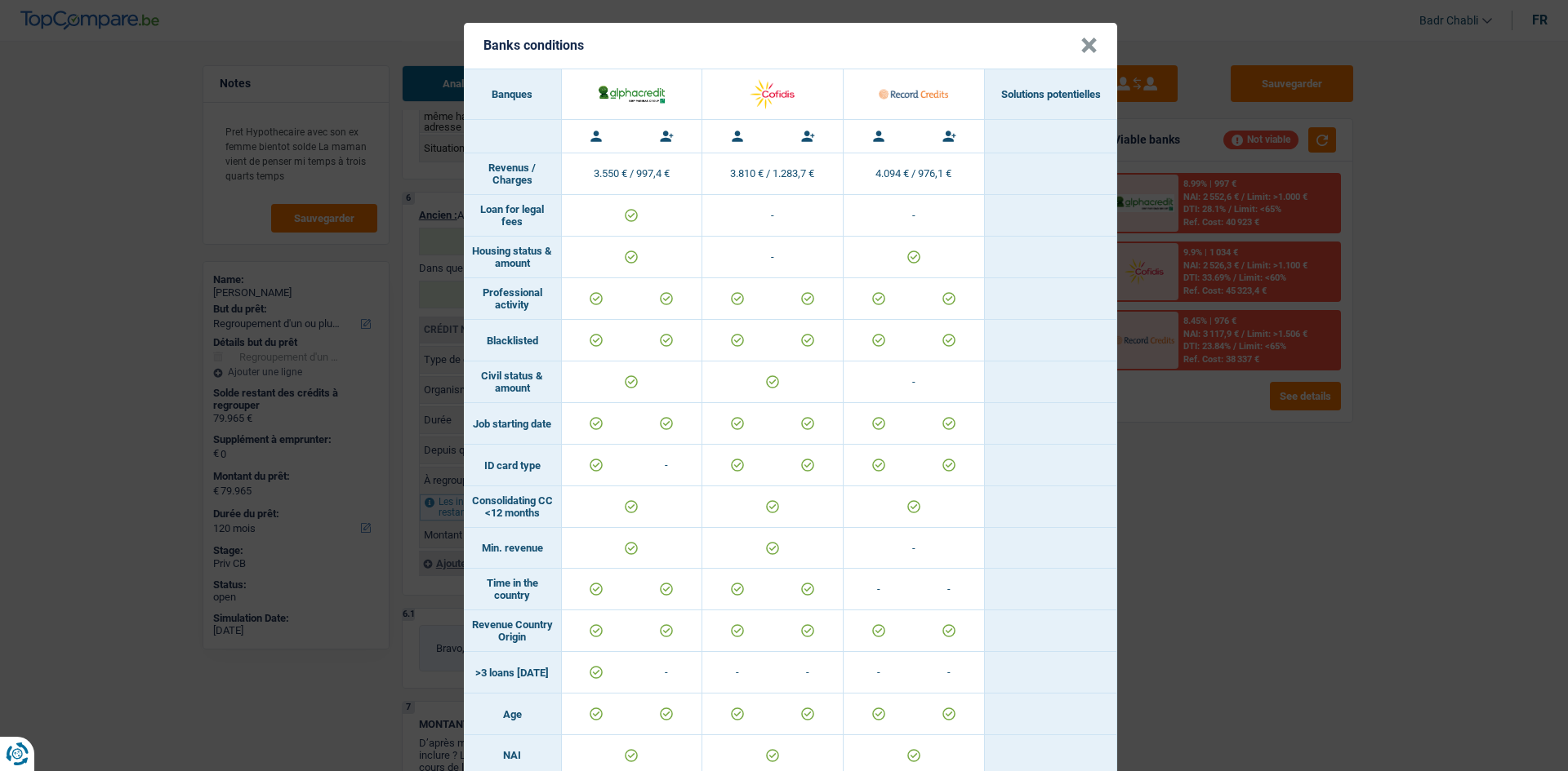
click at [1083, 49] on button "×" at bounding box center [1088, 45] width 17 height 17
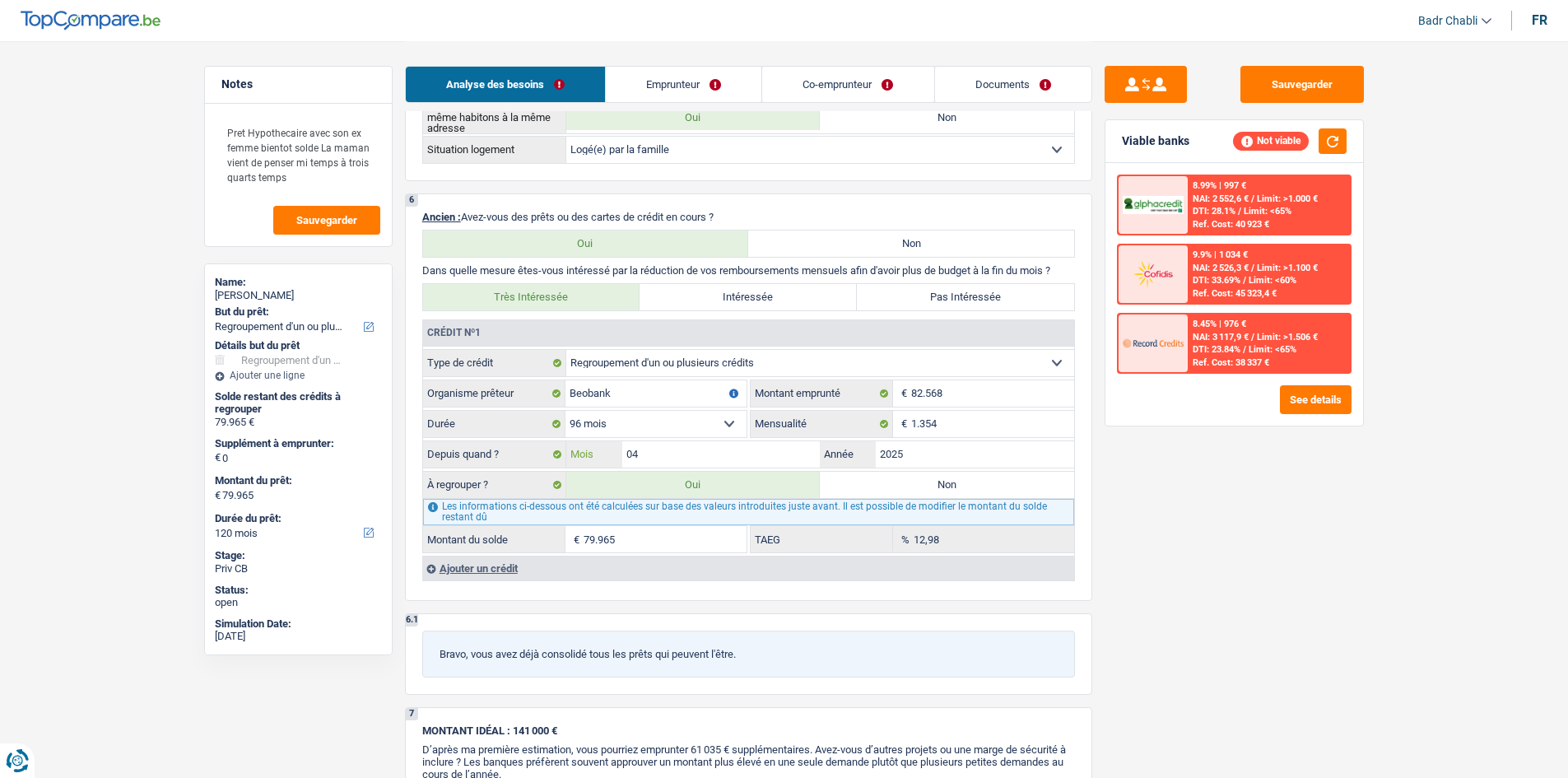
click at [690, 448] on input "04" at bounding box center [722, 454] width 199 height 27
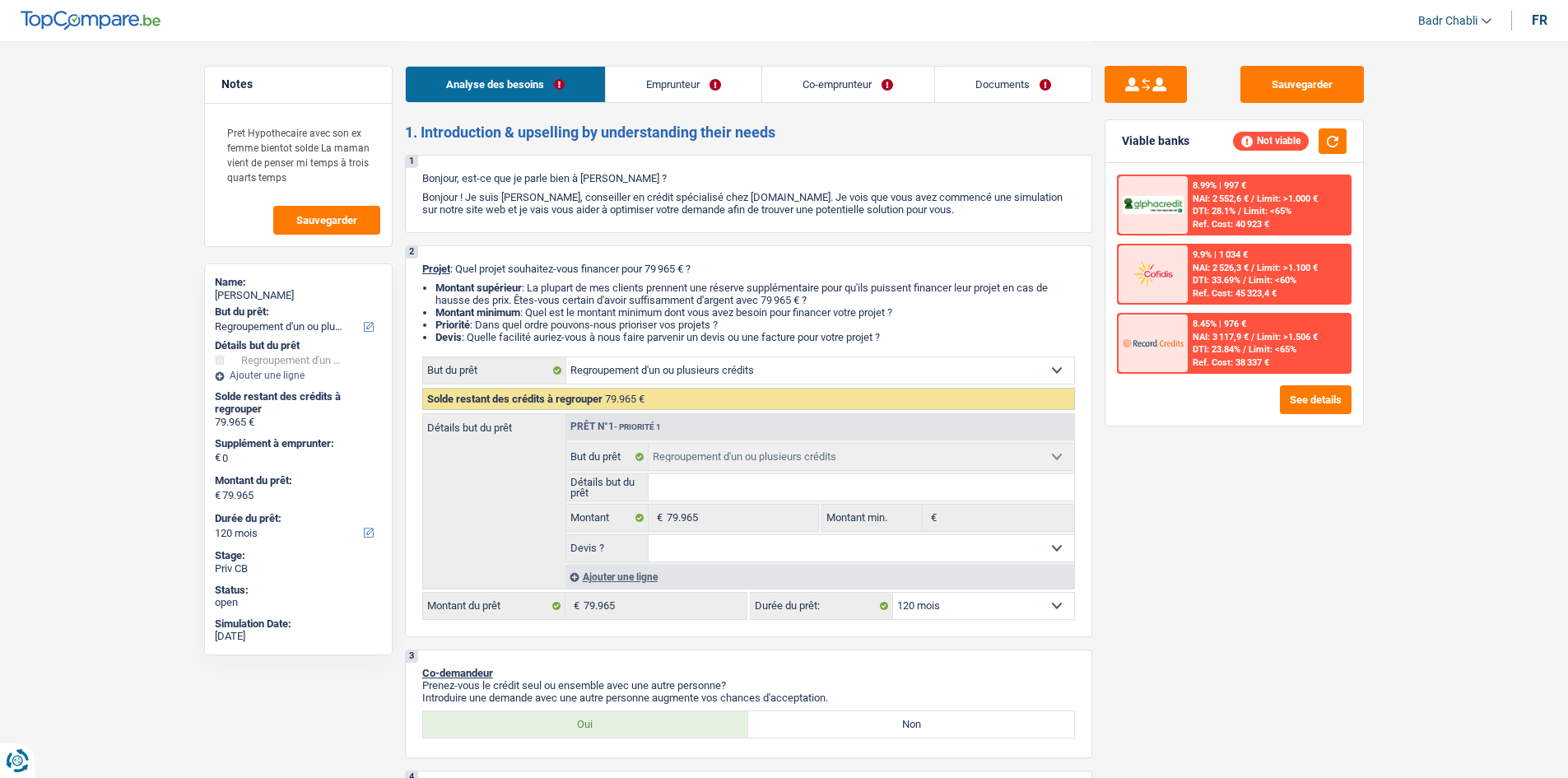
select select "refinancing"
select select "120"
select select "refinancing"
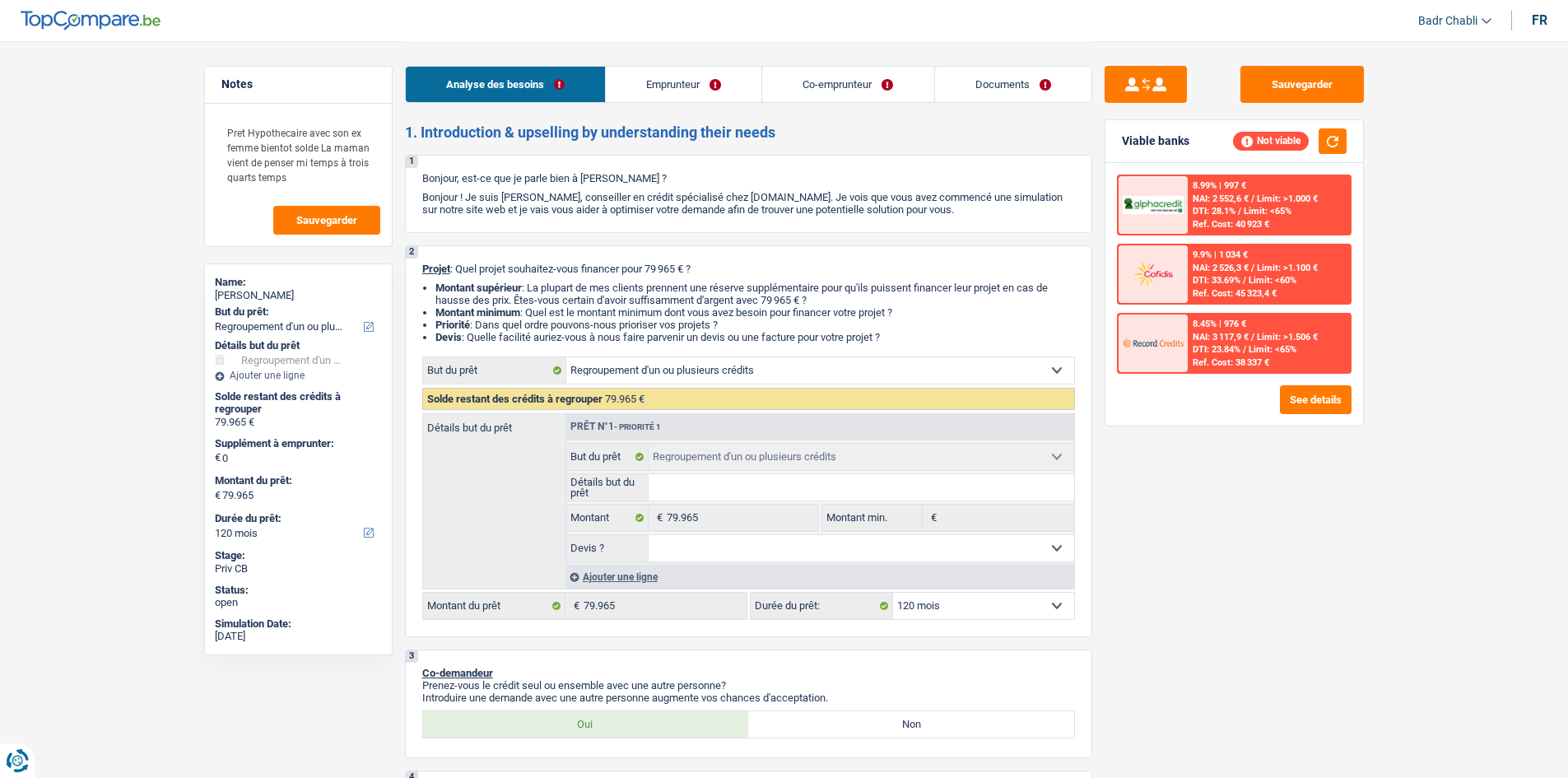
select select "120"
select select "publicEmployee"
select select "netSalary"
select select "mealVouchers"
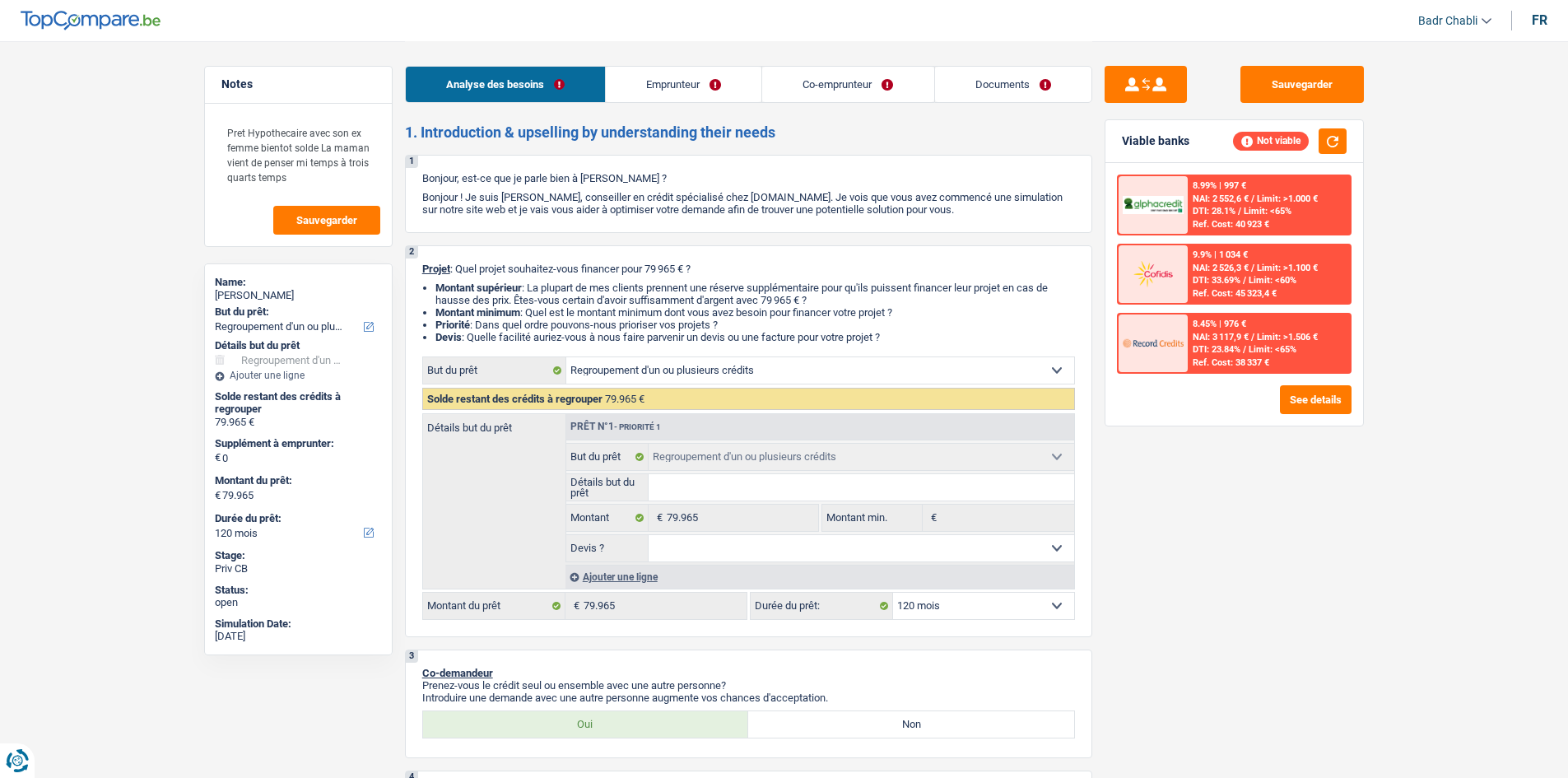
select select "netSalary"
select select "mealVouchers"
select select "liveWithParents"
select select "creditConsolidation"
select select "96"
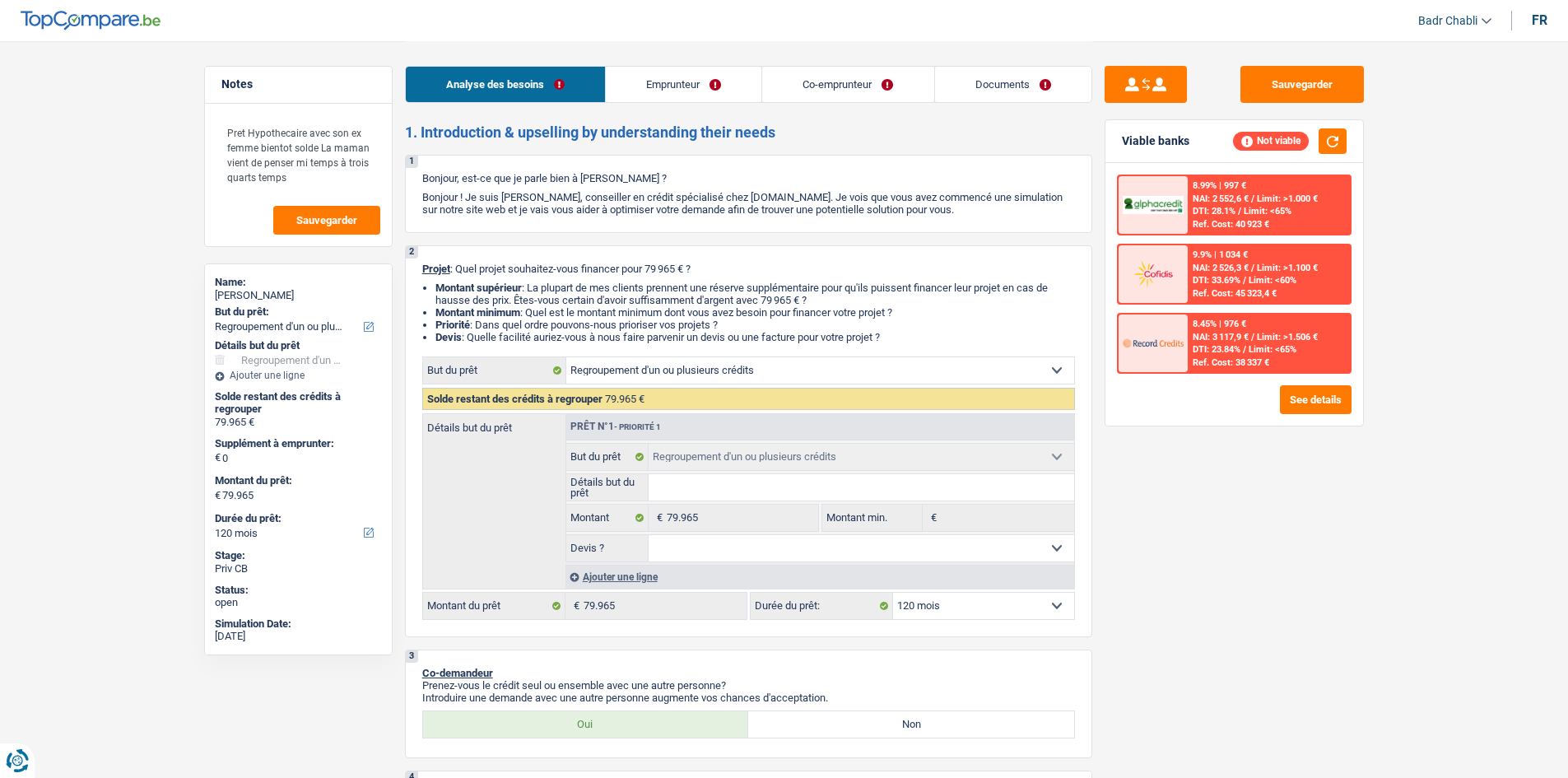
select select "refinancing"
select select "120"
click at [1253, 366] on div "Ref. Cost: 38 337 €" at bounding box center [1230, 363] width 76 height 11
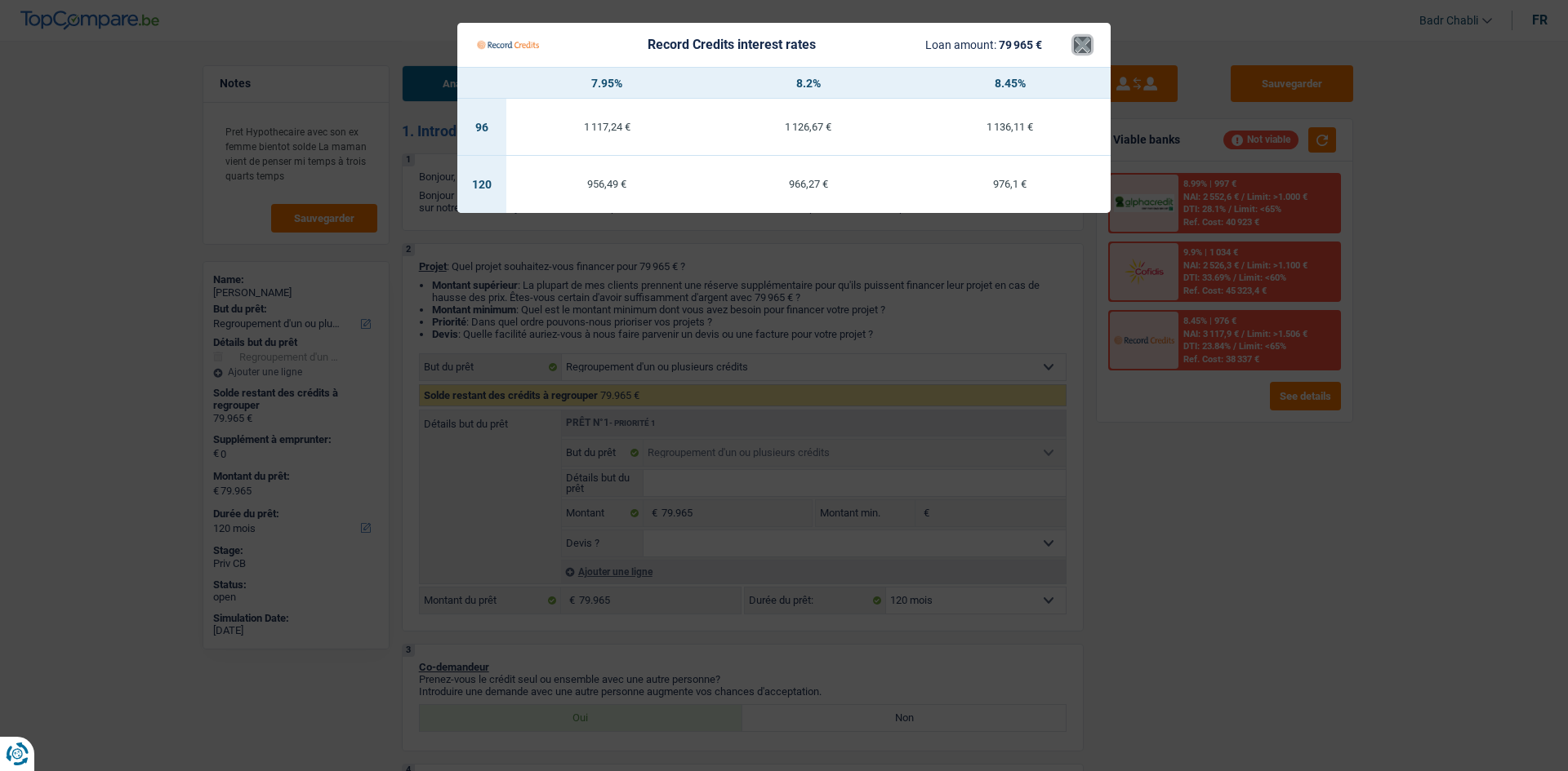
click at [1077, 42] on button "×" at bounding box center [1081, 44] width 17 height 17
